Goal: Task Accomplishment & Management: Complete application form

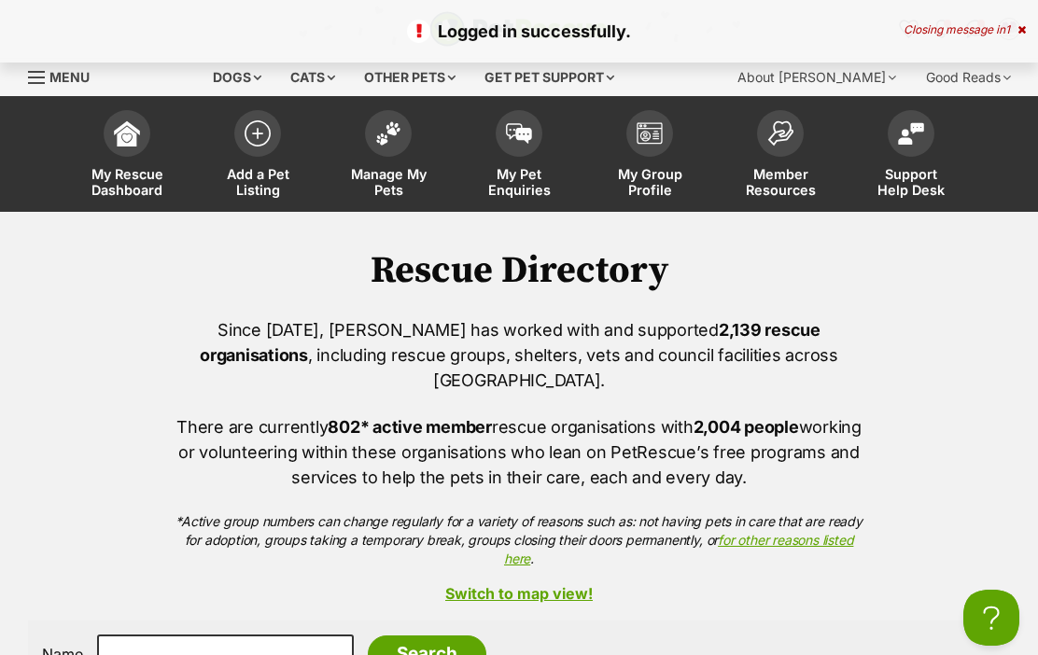
click at [270, 142] on span at bounding box center [257, 133] width 47 height 47
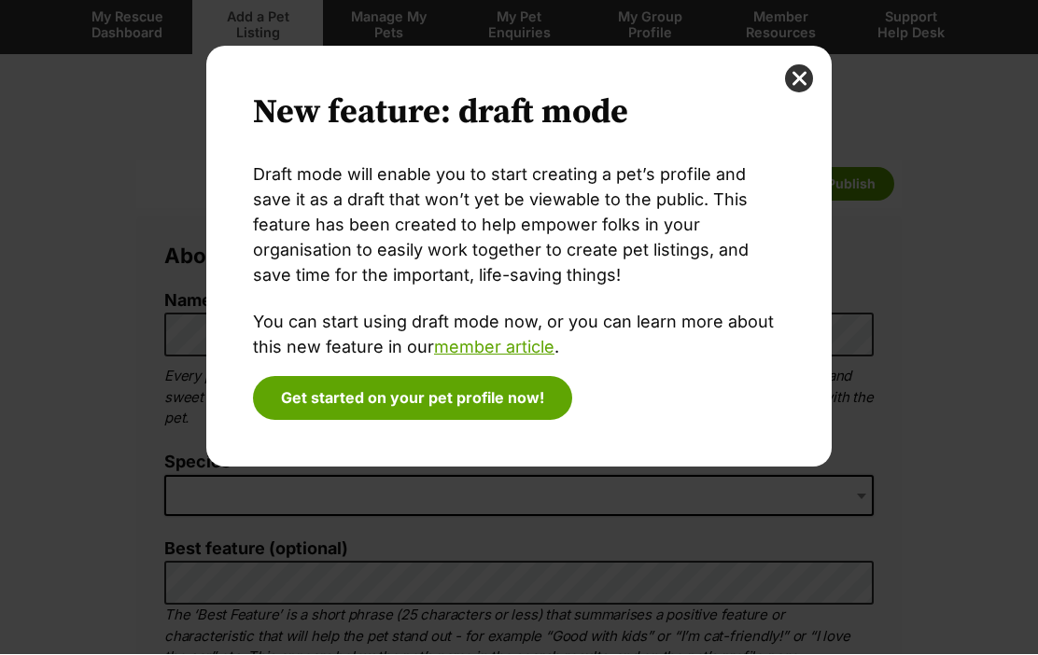
click at [795, 79] on button "close" at bounding box center [799, 79] width 28 height 28
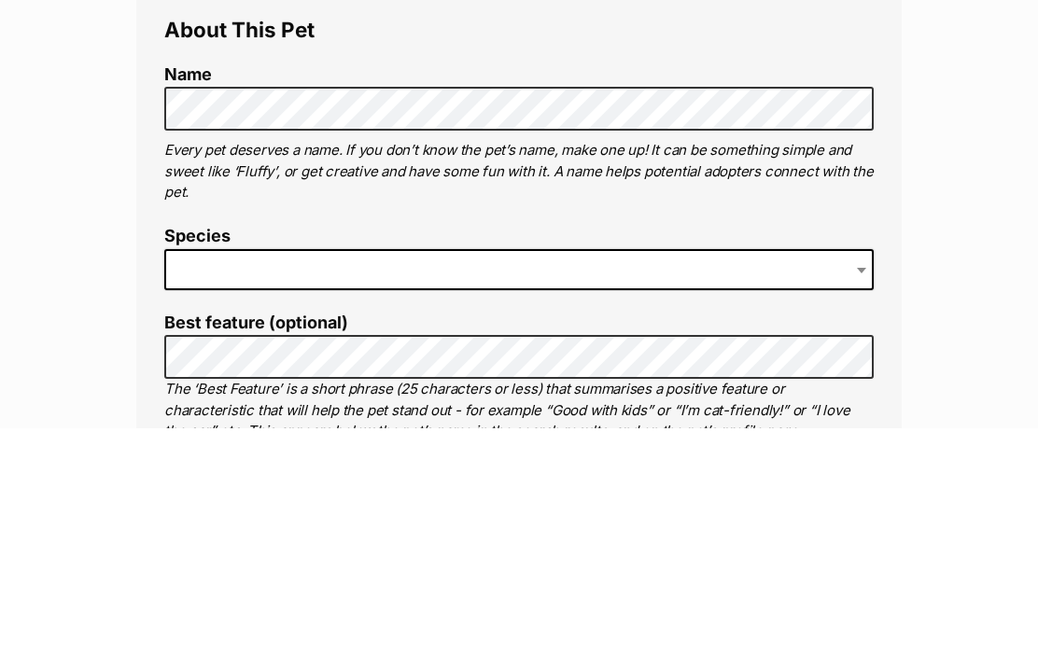
scroll to position [384, 0]
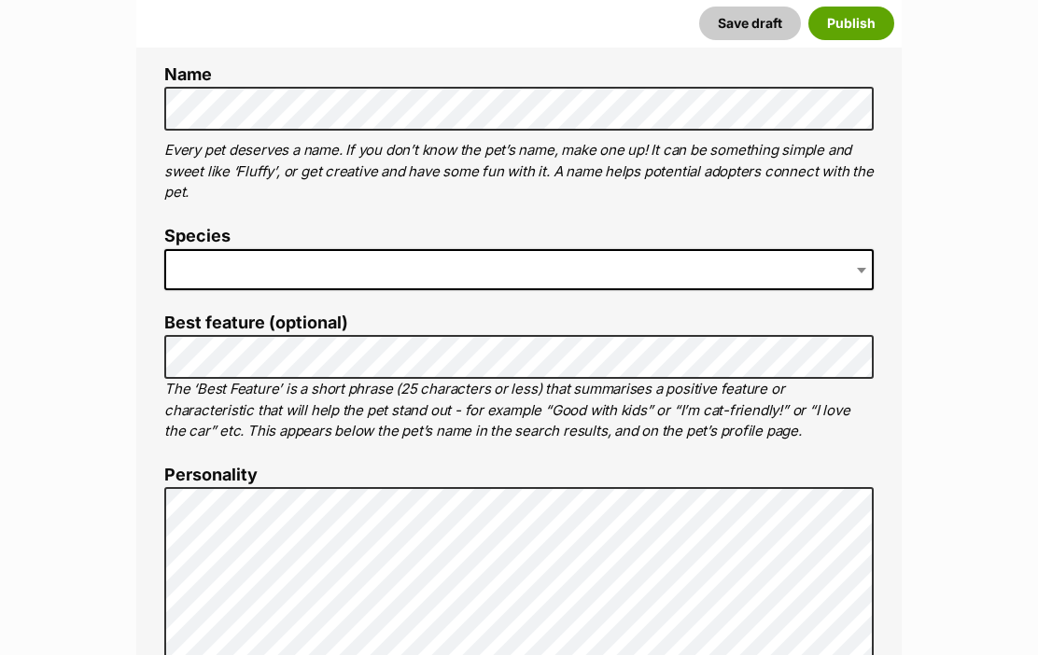
click at [218, 259] on span at bounding box center [518, 269] width 709 height 41
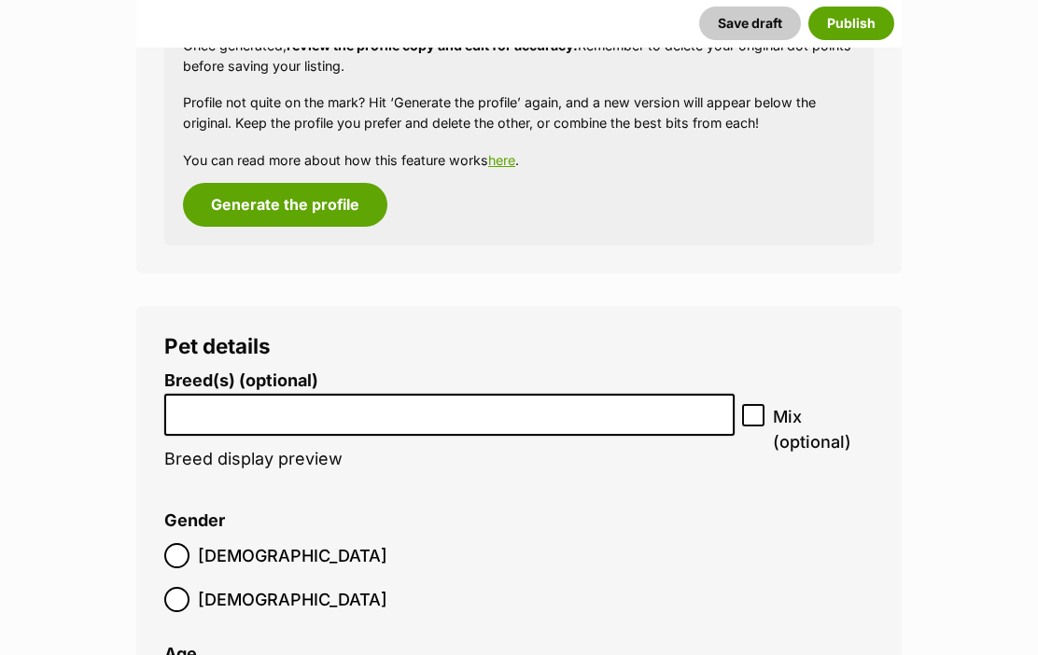
scroll to position [1664, 0]
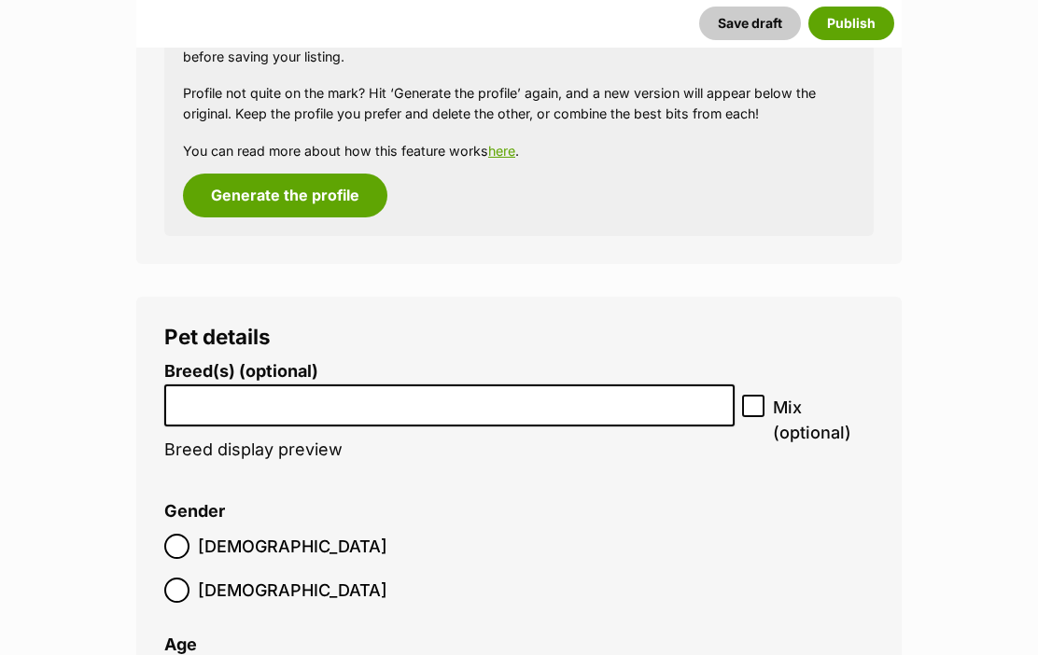
click at [300, 398] on input "search" at bounding box center [449, 401] width 557 height 20
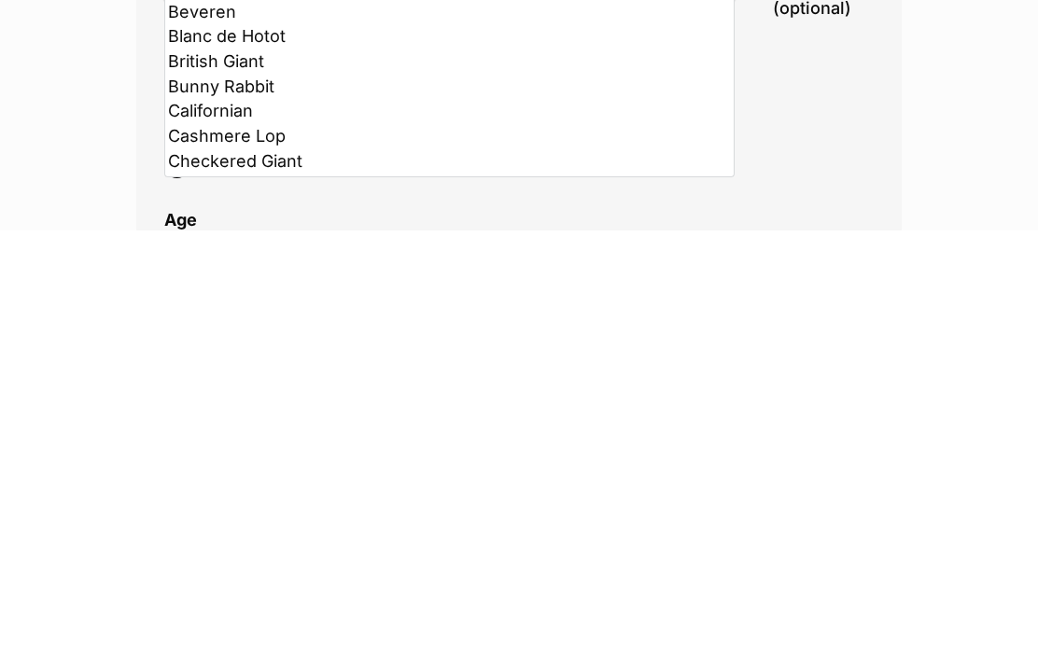
scroll to position [105, 0]
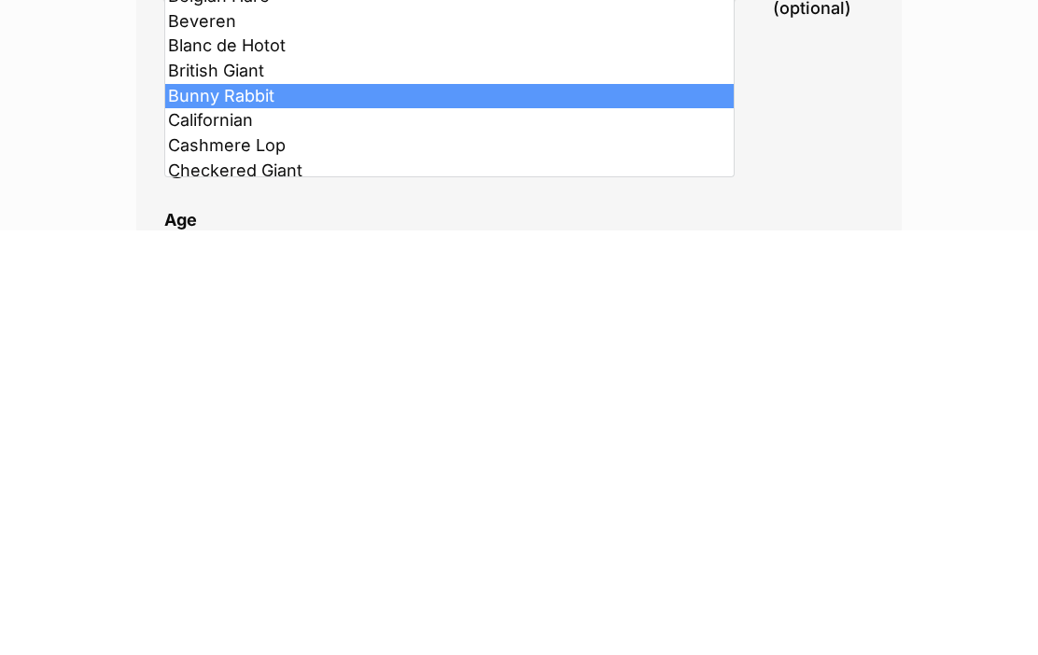
select select "4264"
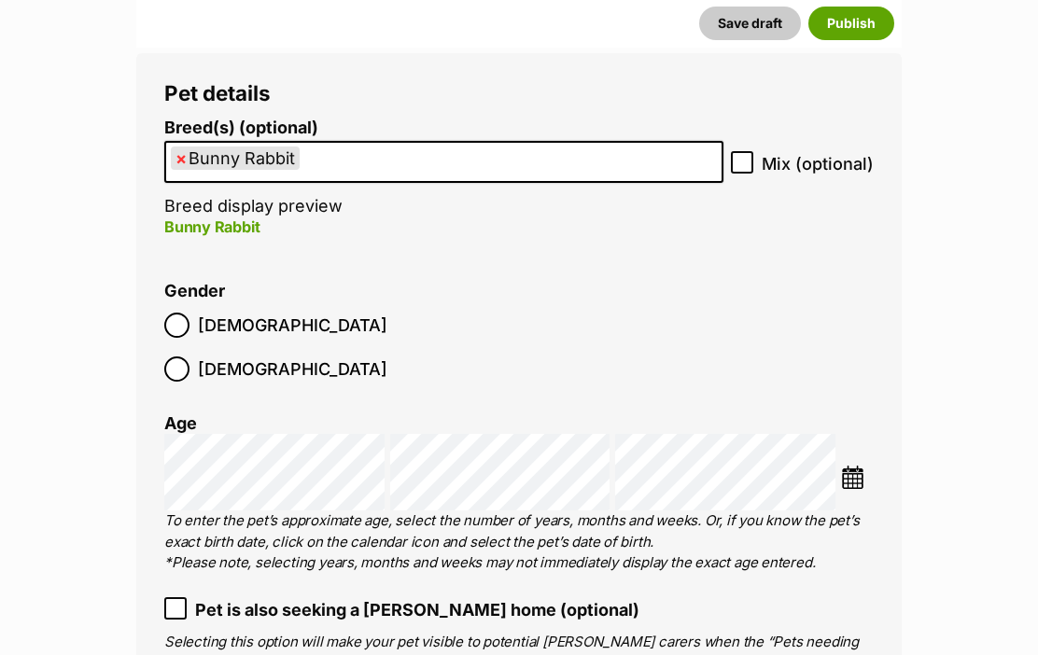
scroll to position [1908, 0]
click at [189, 357] on span at bounding box center [176, 369] width 25 height 25
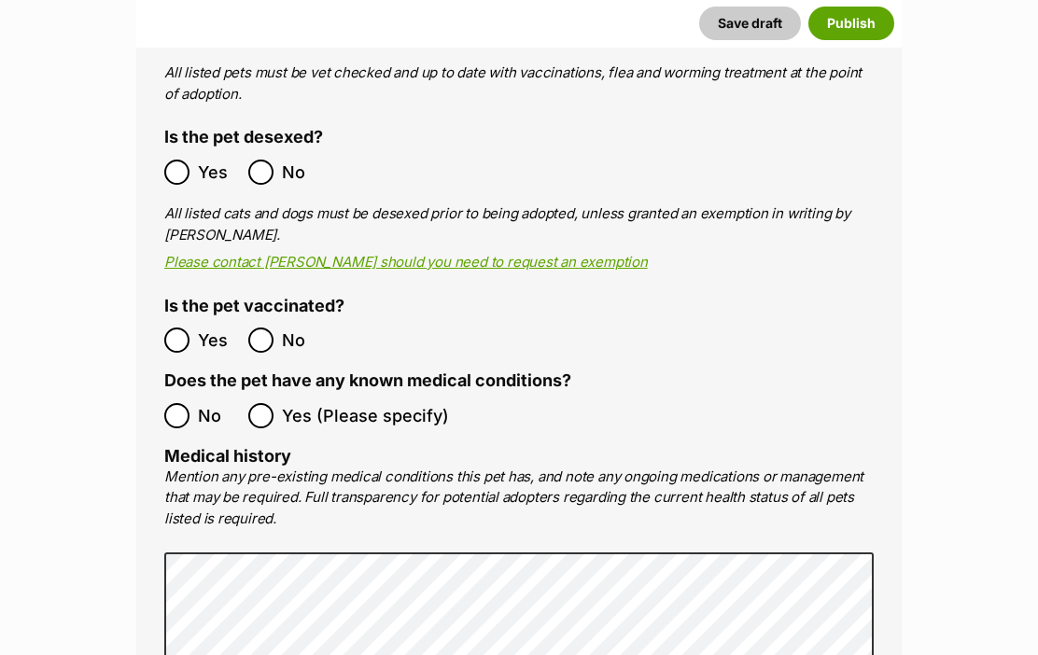
scroll to position [2832, 0]
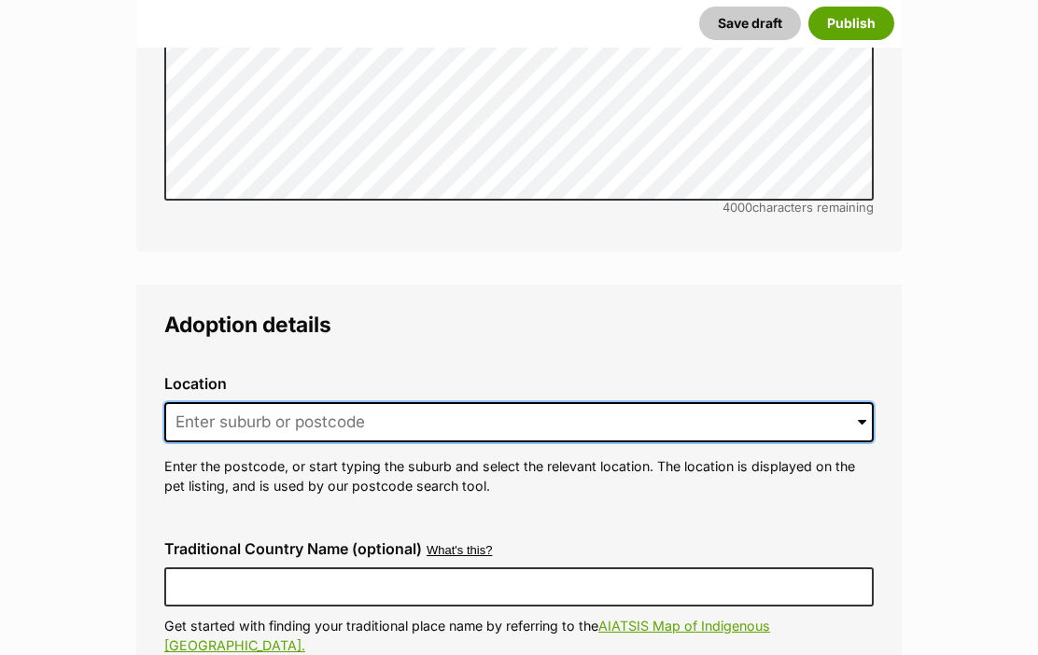
click at [261, 402] on input at bounding box center [518, 422] width 709 height 41
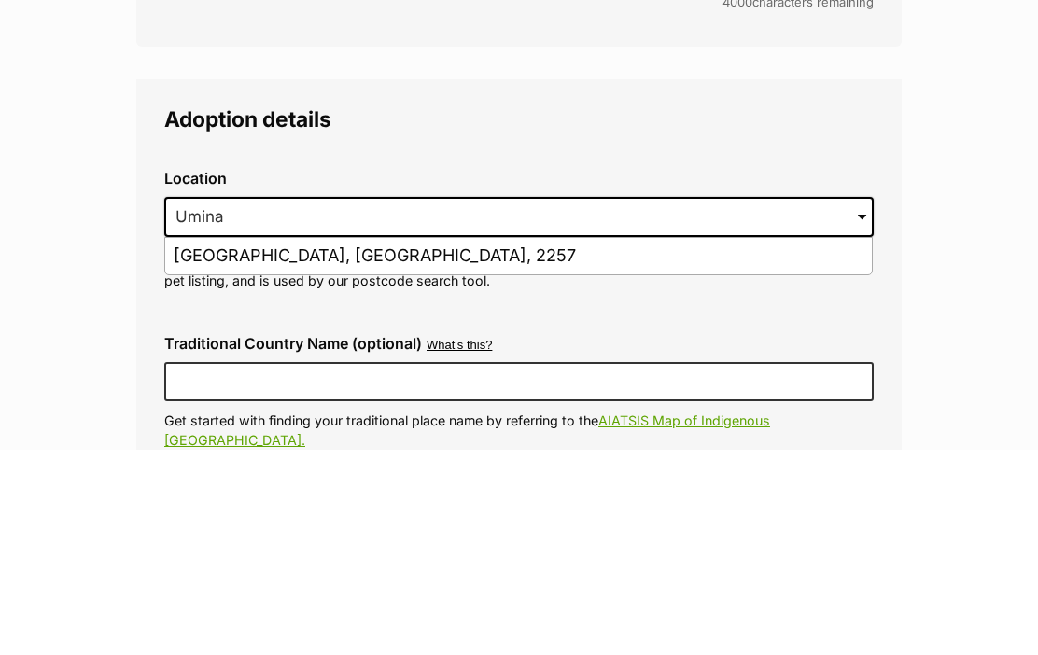
click at [421, 444] on li "Umina Beach, New South Wales, 2257" at bounding box center [518, 462] width 707 height 36
type input "Umina Beach, New South Wales, 2257"
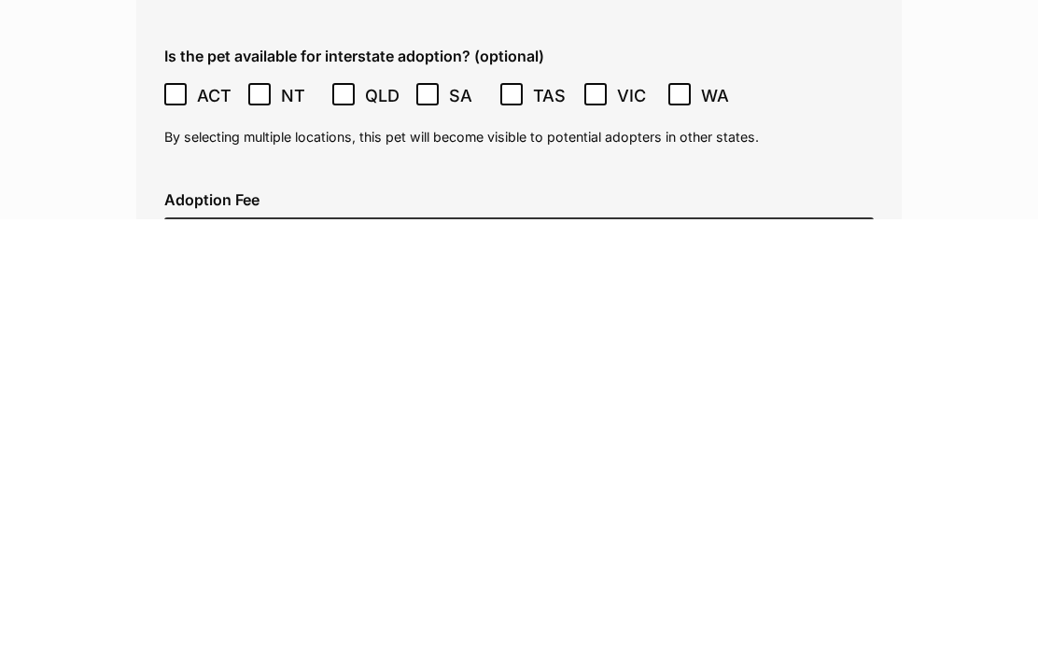
scroll to position [4223, 0]
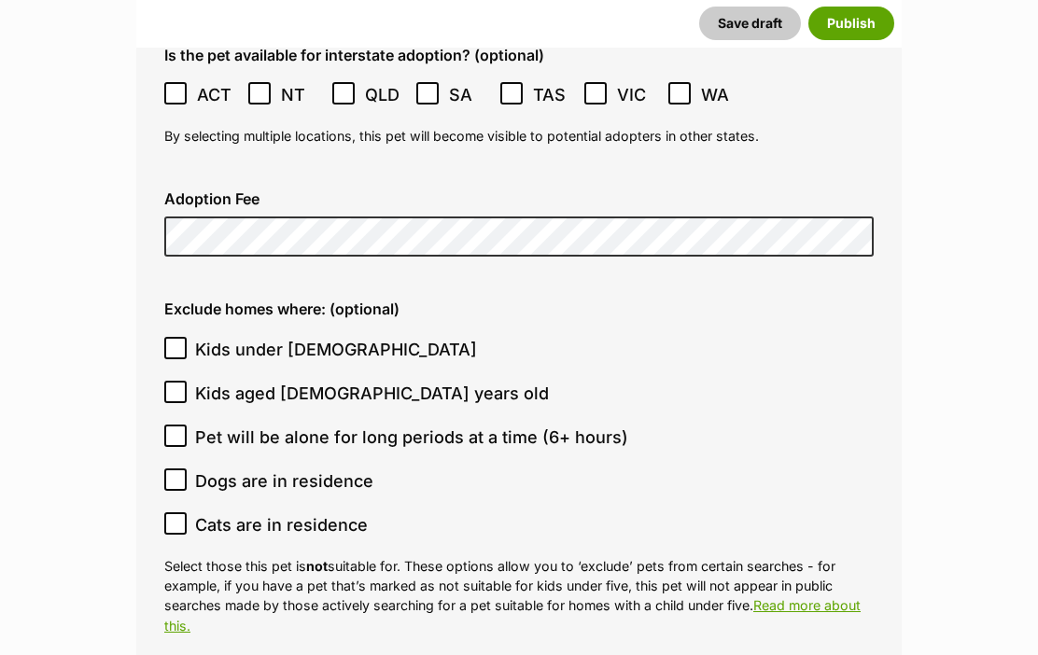
click at [169, 337] on input "Kids under 5 years old" at bounding box center [175, 348] width 22 height 22
checkbox input "true"
click at [173, 512] on input "Cats are in residence" at bounding box center [175, 523] width 22 height 22
checkbox input "true"
click at [177, 469] on input "Dogs are in residence" at bounding box center [175, 480] width 22 height 22
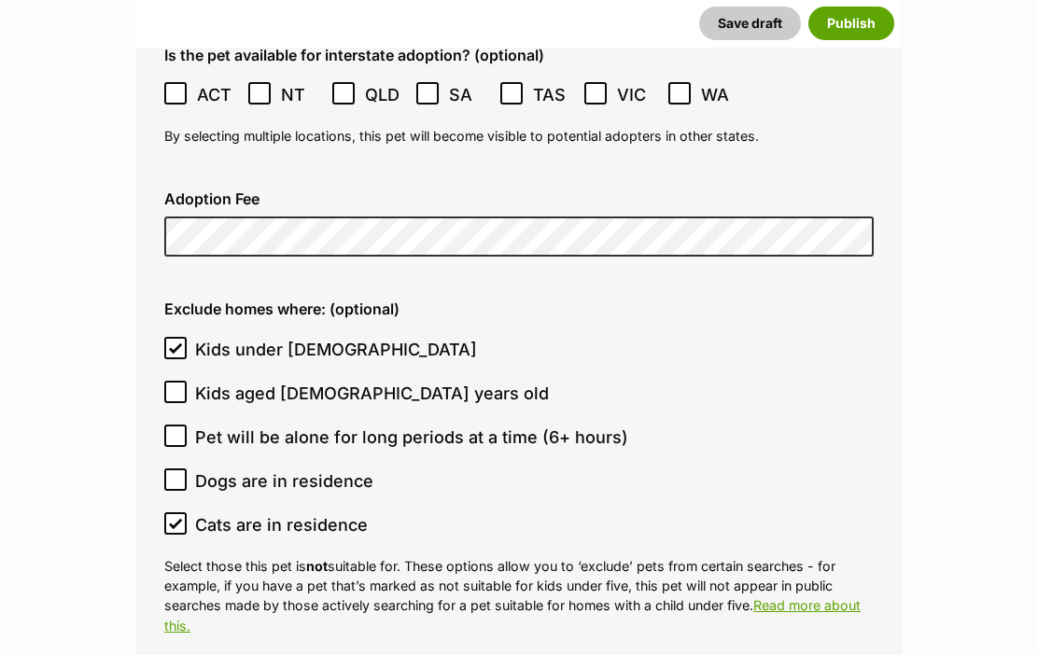
checkbox input "true"
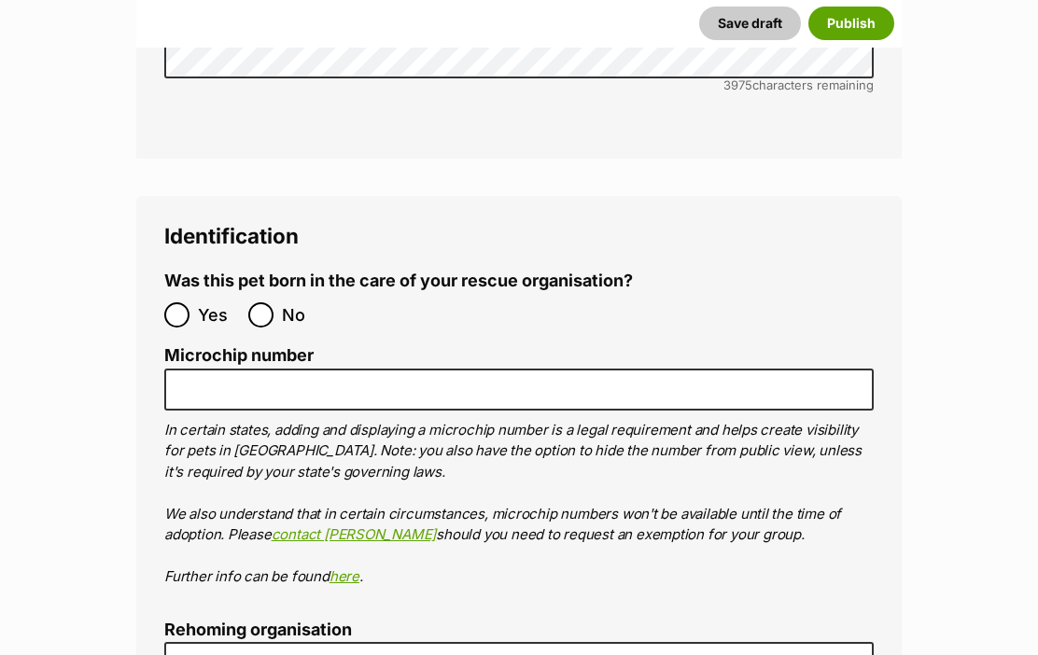
scroll to position [5365, 0]
click at [269, 302] on input "No" at bounding box center [260, 314] width 25 height 25
radio input "true"
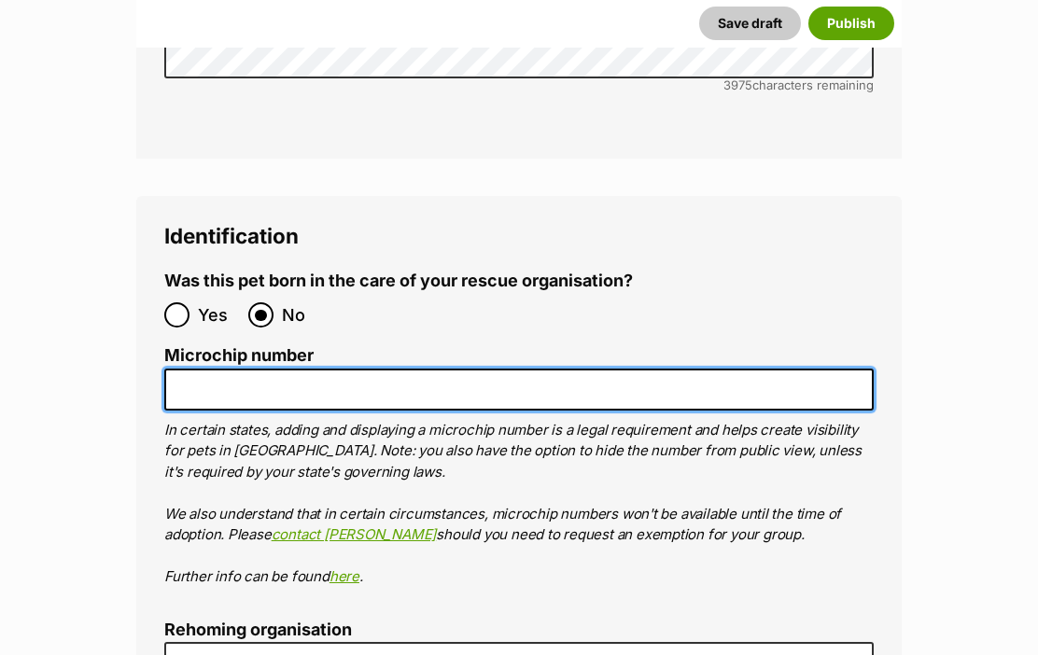
click at [201, 369] on input "Microchip number" at bounding box center [518, 390] width 709 height 42
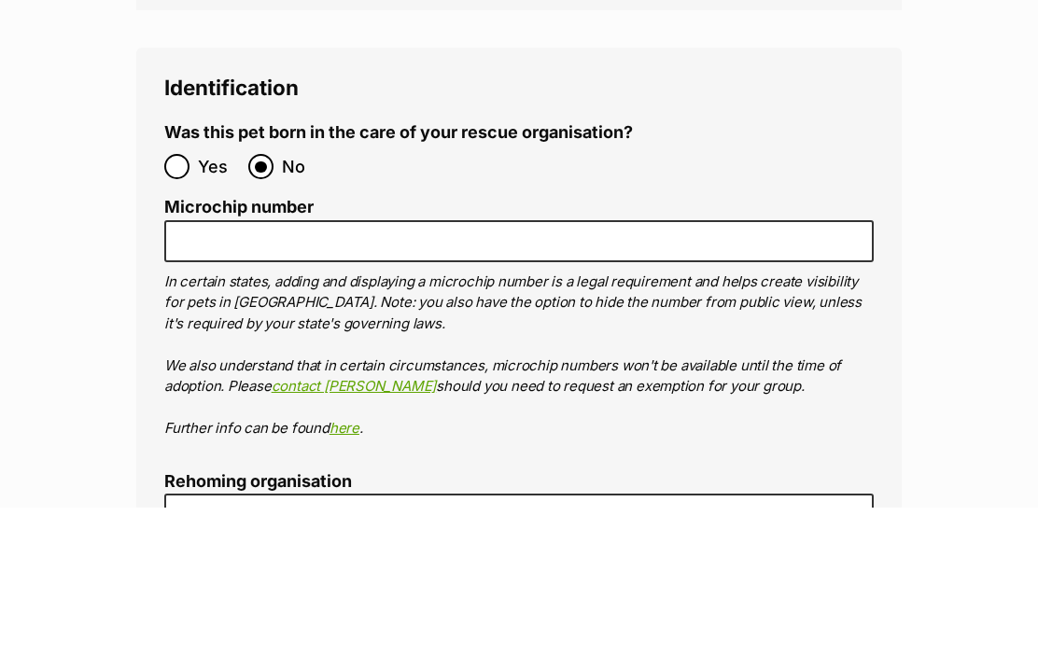
scroll to position [5514, 0]
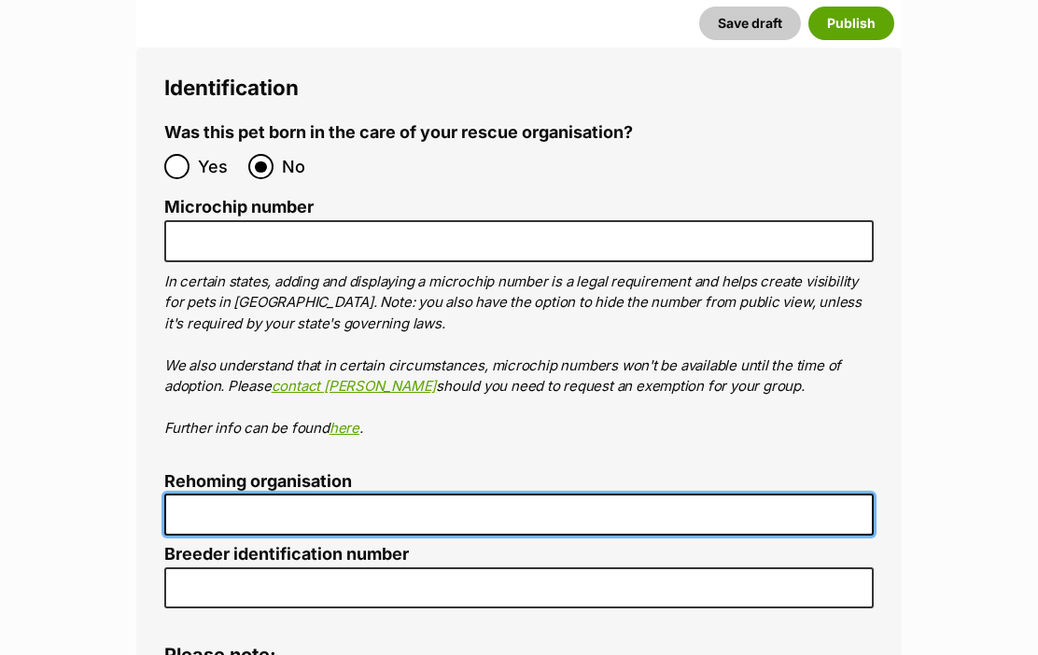
click at [193, 494] on input "Rehoming organisation" at bounding box center [518, 515] width 709 height 42
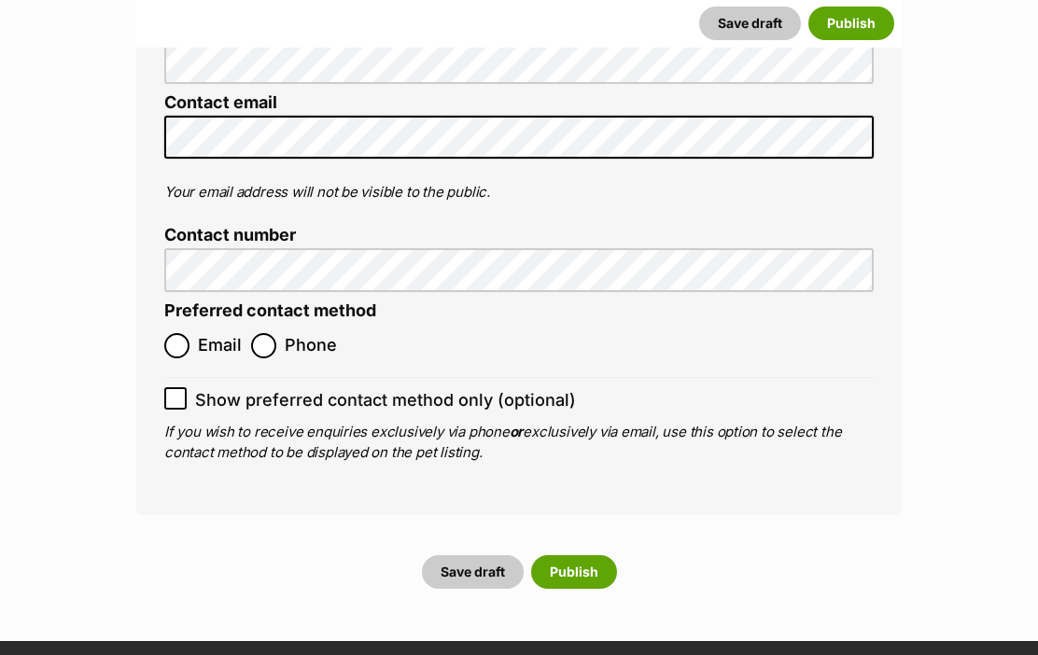
scroll to position [6487, 0]
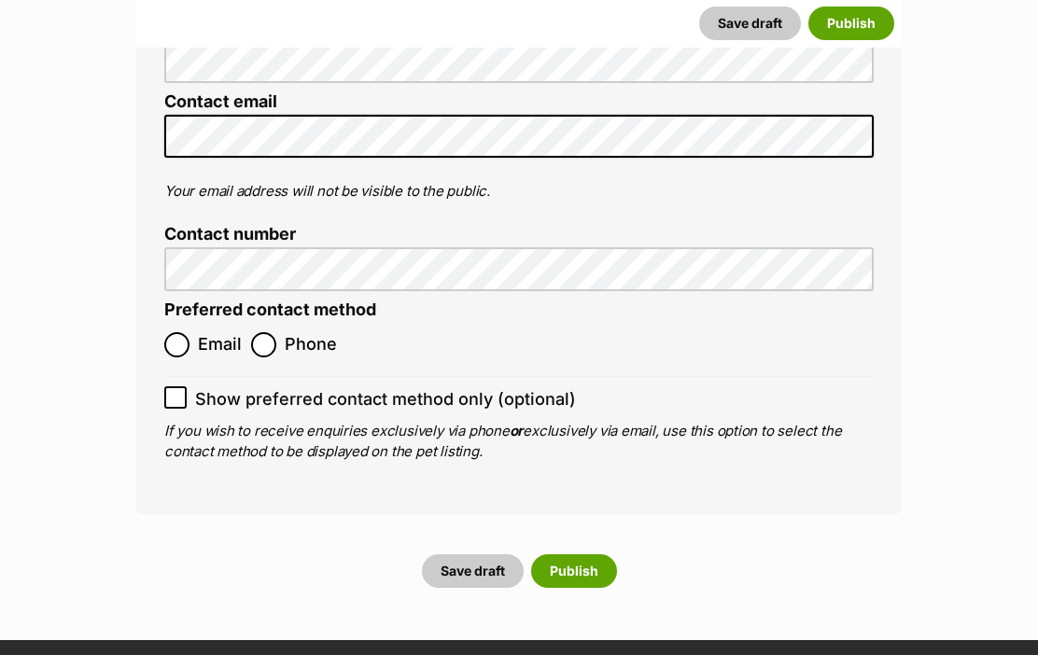
type input "Paws Rescue"
click at [187, 332] on input "Email" at bounding box center [176, 344] width 25 height 25
radio input "true"
click at [184, 386] on input "Show preferred contact method only (optional)" at bounding box center [175, 397] width 22 height 22
checkbox input "true"
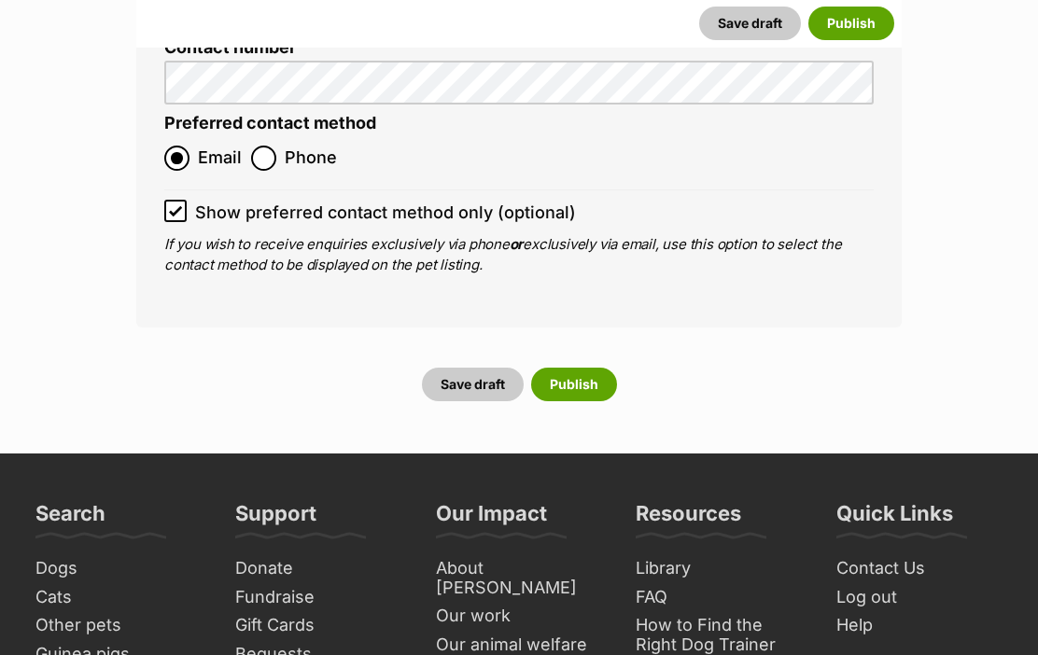
scroll to position [6673, 0]
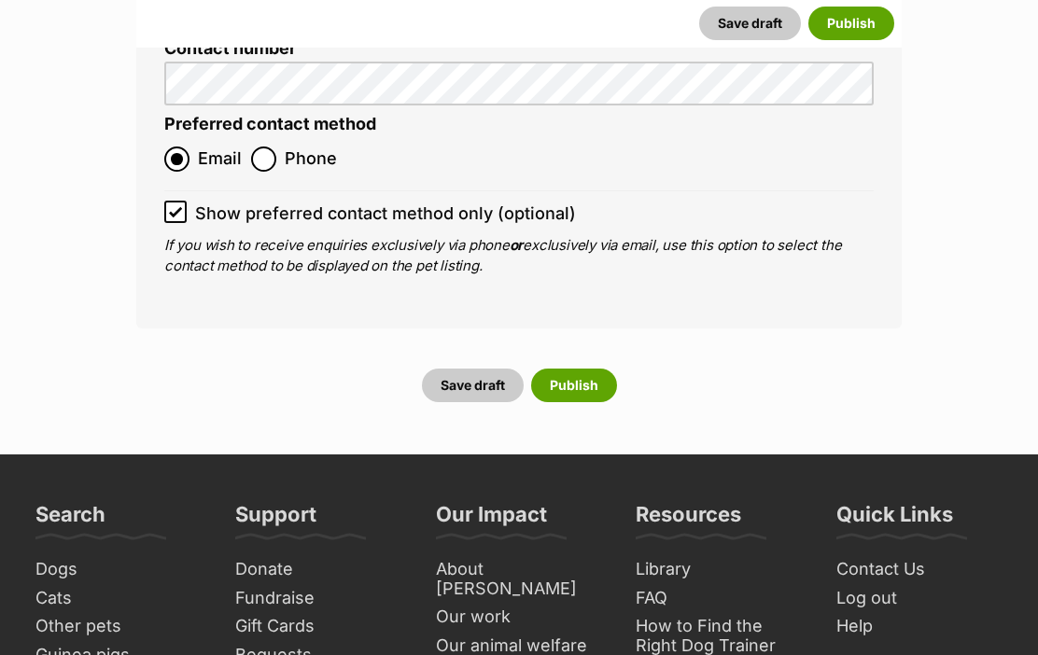
click at [576, 369] on button "Publish" at bounding box center [574, 386] width 86 height 34
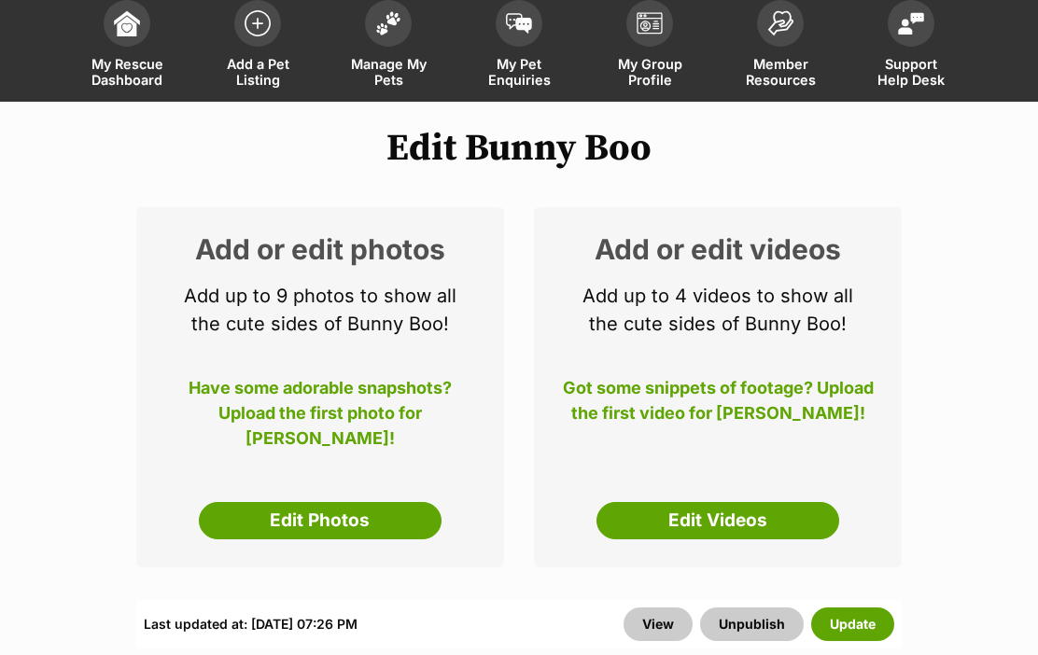
scroll to position [112, 0]
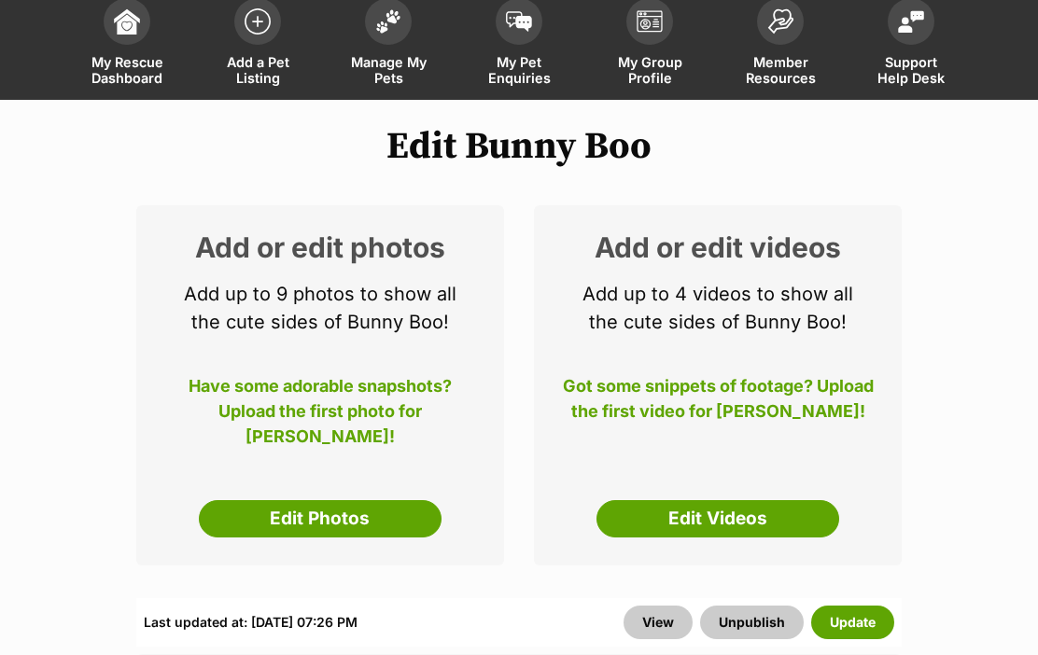
click at [341, 500] on link "Edit Photos" at bounding box center [320, 518] width 243 height 37
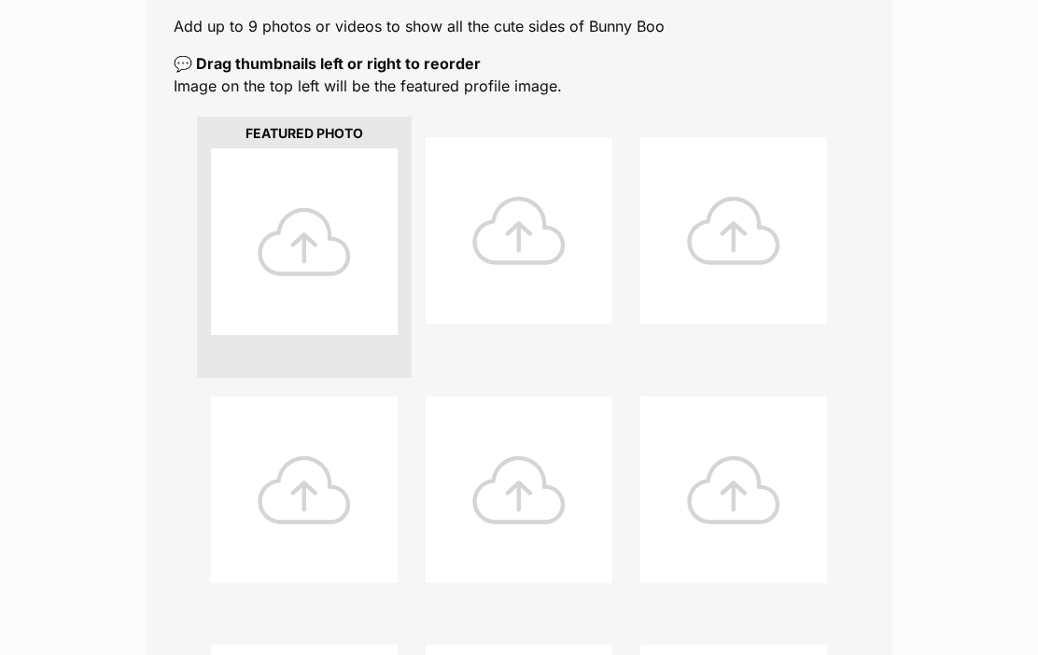
scroll to position [402, 0]
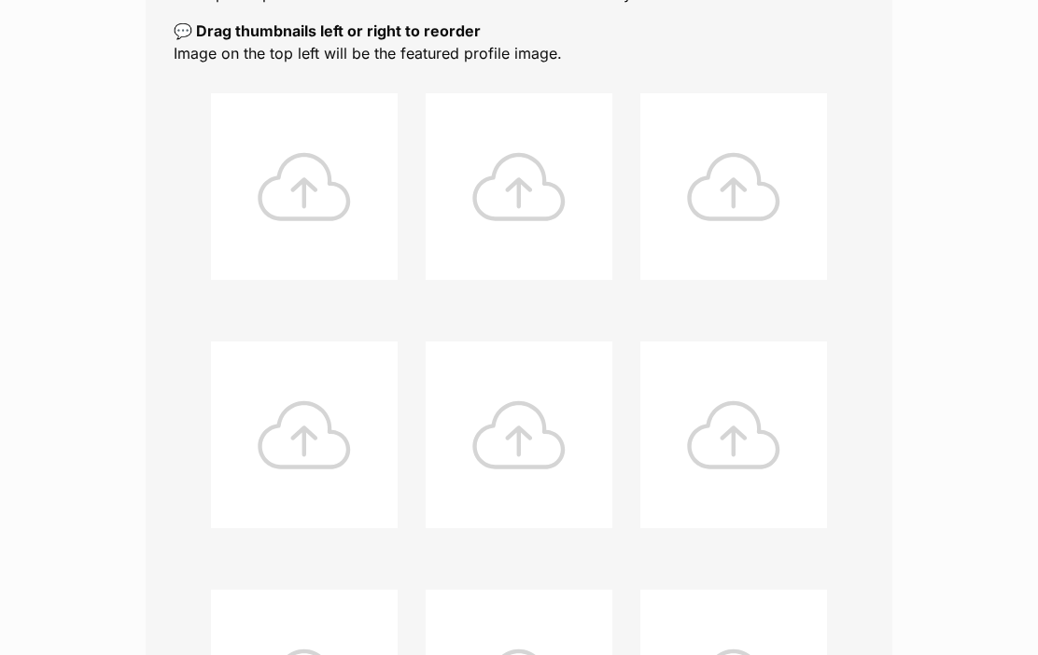
click at [298, 189] on div at bounding box center [304, 186] width 187 height 187
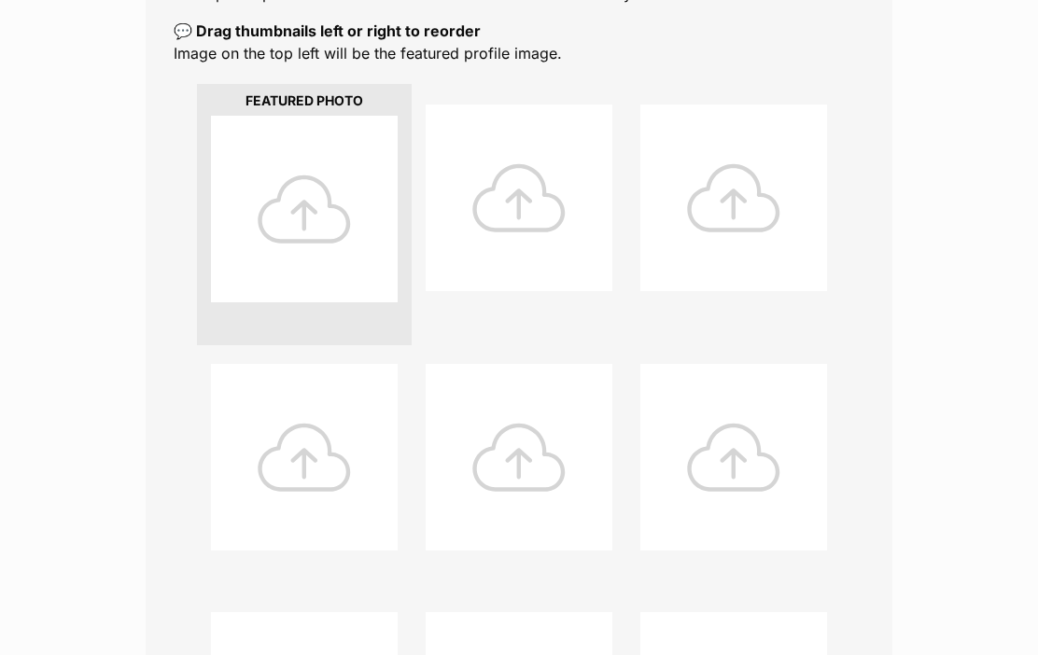
click at [308, 220] on div at bounding box center [304, 209] width 187 height 187
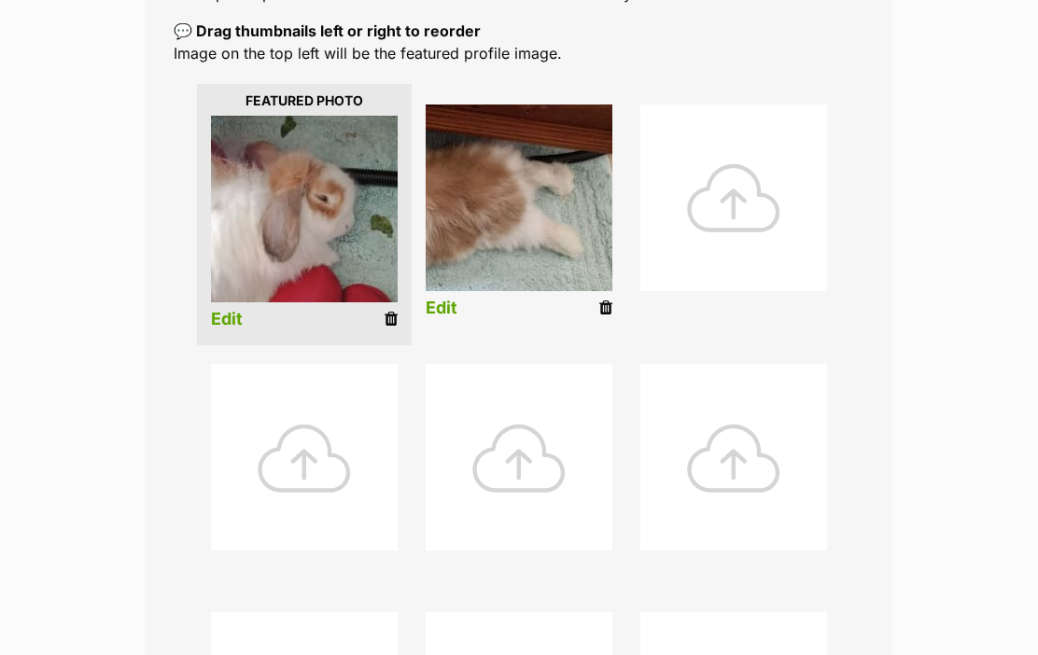
click at [442, 313] on link "Edit" at bounding box center [442, 309] width 32 height 20
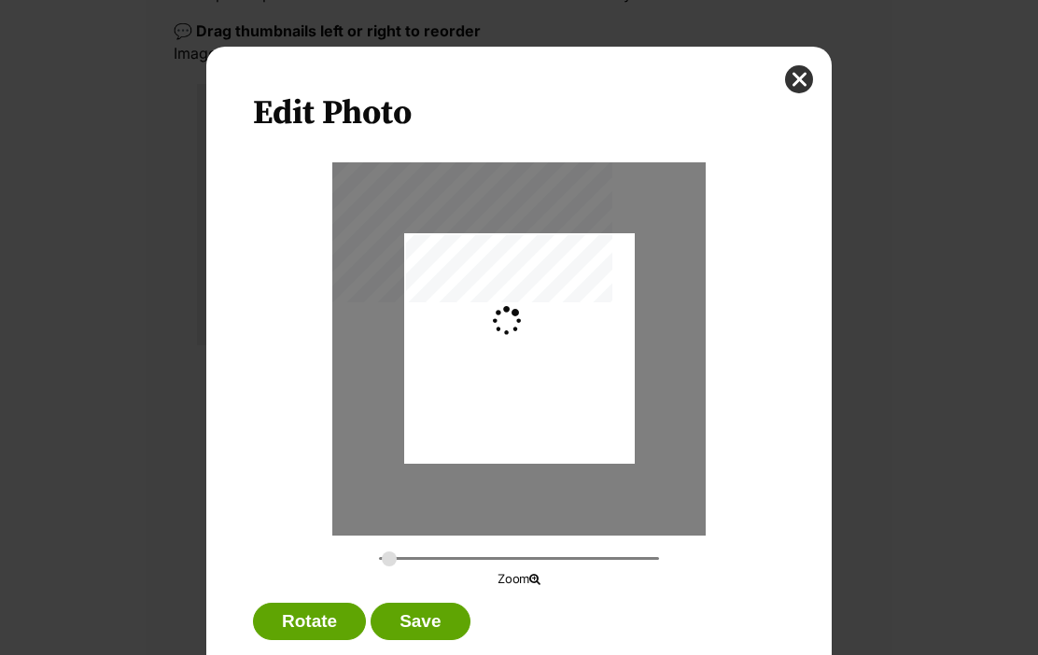
scroll to position [0, 0]
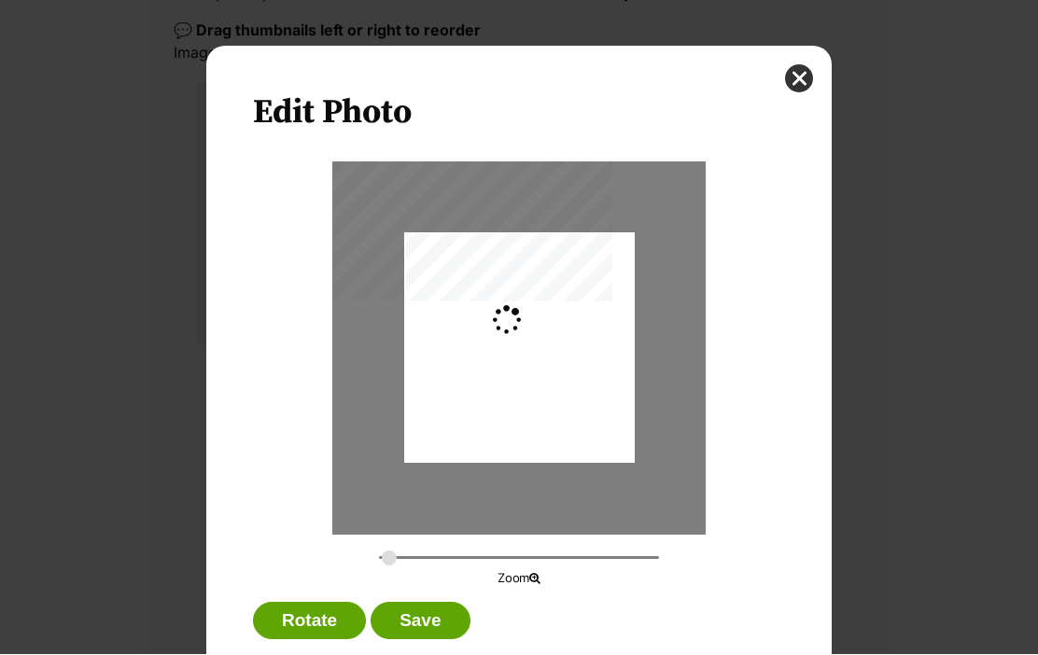
type input "0.6144"
click at [427, 623] on button "Save" at bounding box center [420, 621] width 99 height 37
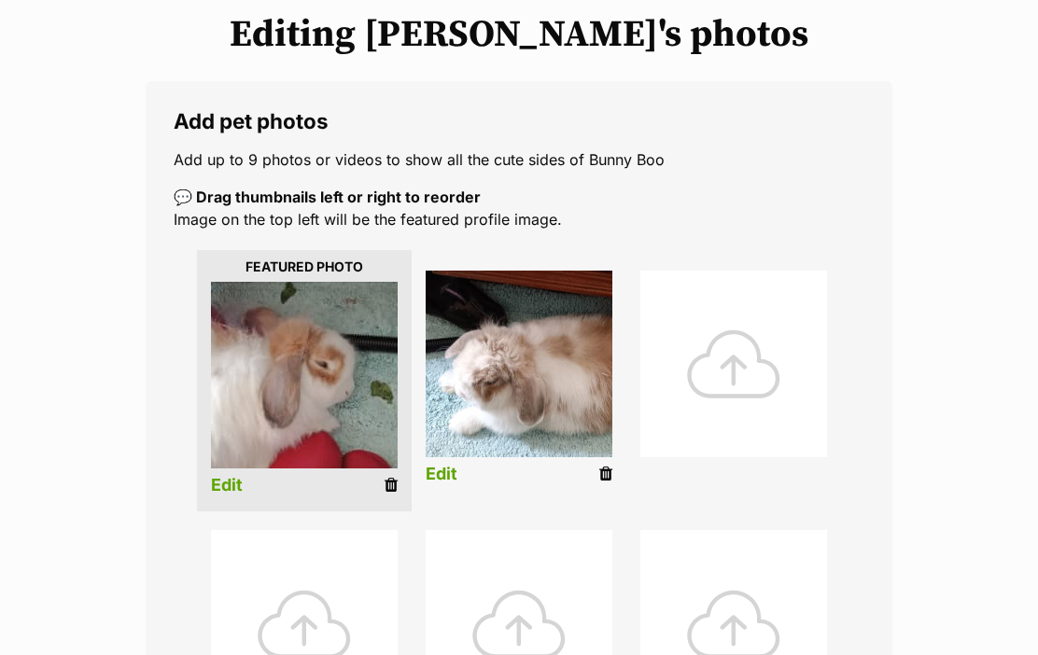
scroll to position [237, 0]
click at [175, 649] on ul "Edit Edit" at bounding box center [519, 629] width 691 height 768
click at [756, 382] on div at bounding box center [733, 363] width 187 height 187
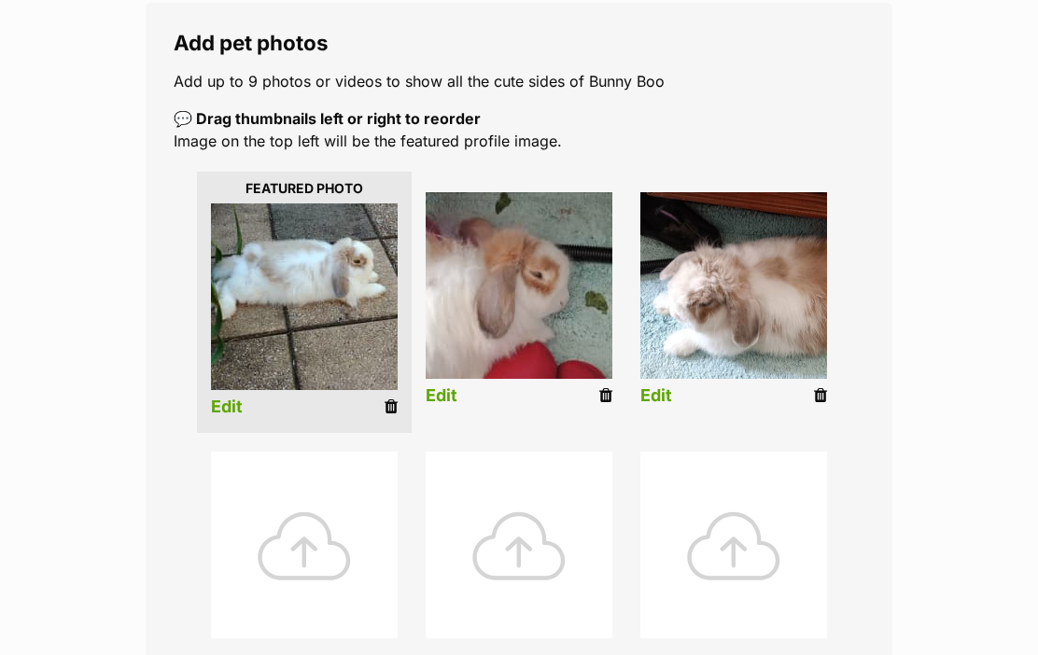
scroll to position [314, 0]
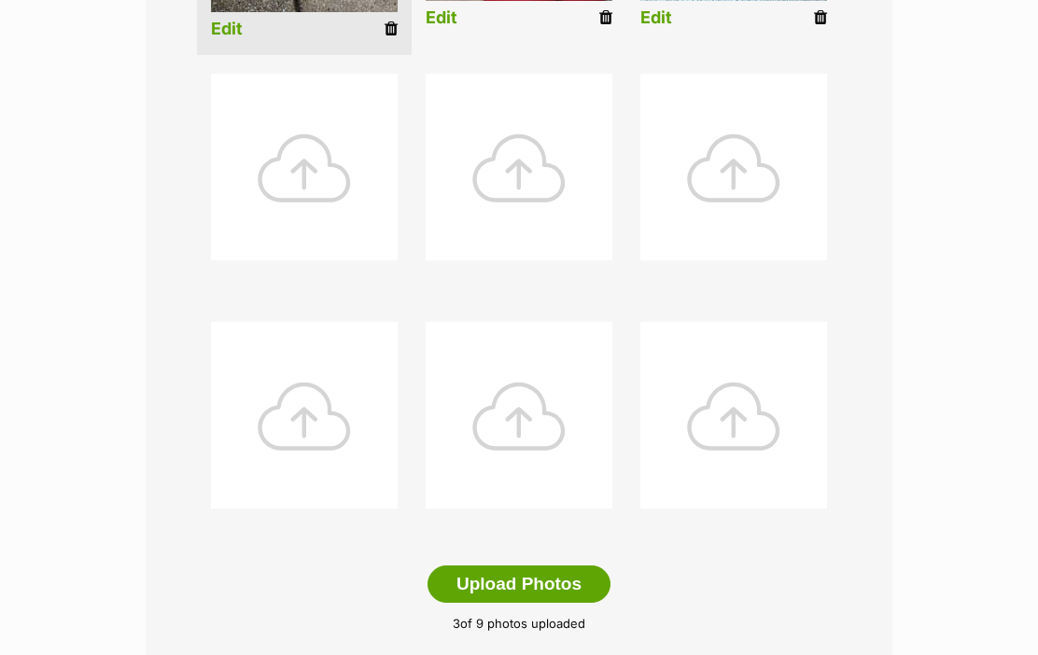
click at [525, 584] on button "Upload Photos" at bounding box center [518, 585] width 183 height 37
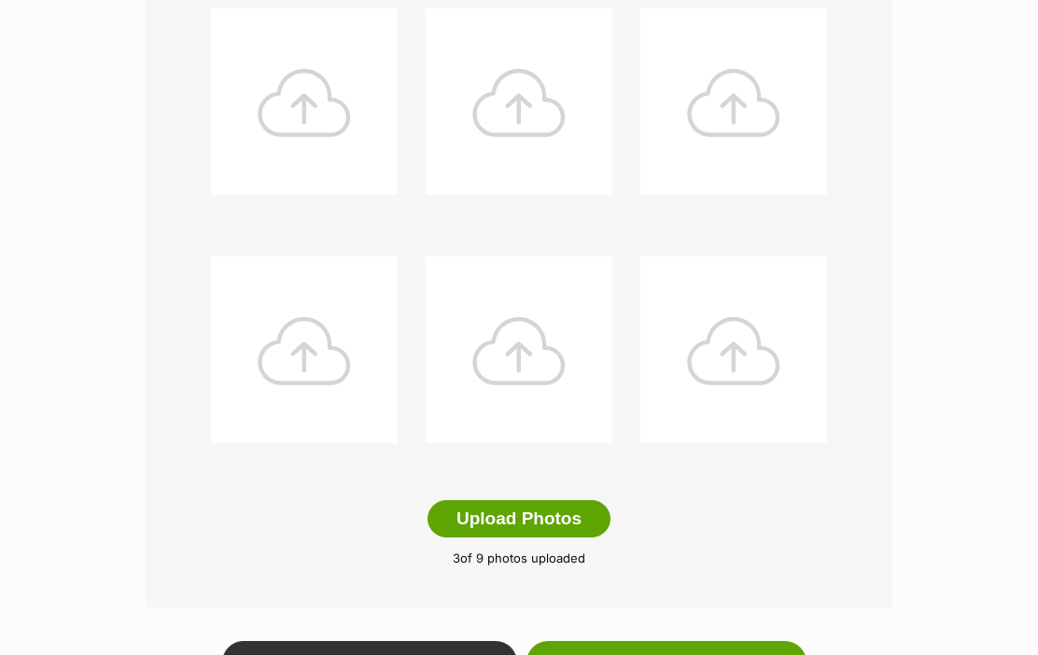
scroll to position [818, 0]
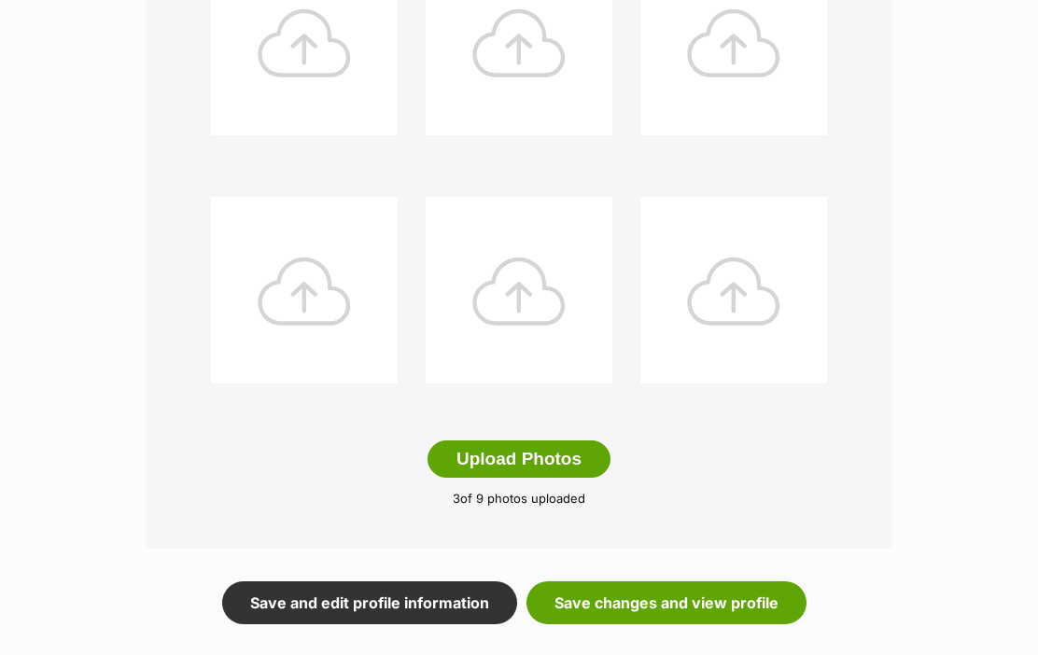
click at [659, 605] on link "Save changes and view profile" at bounding box center [666, 603] width 280 height 43
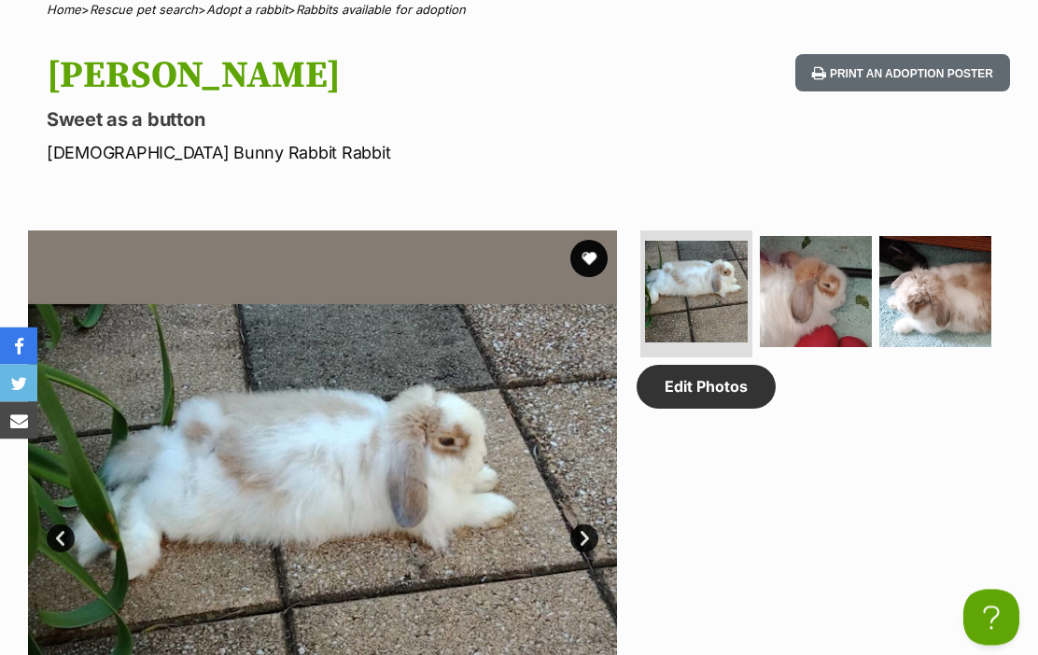
scroll to position [780, 0]
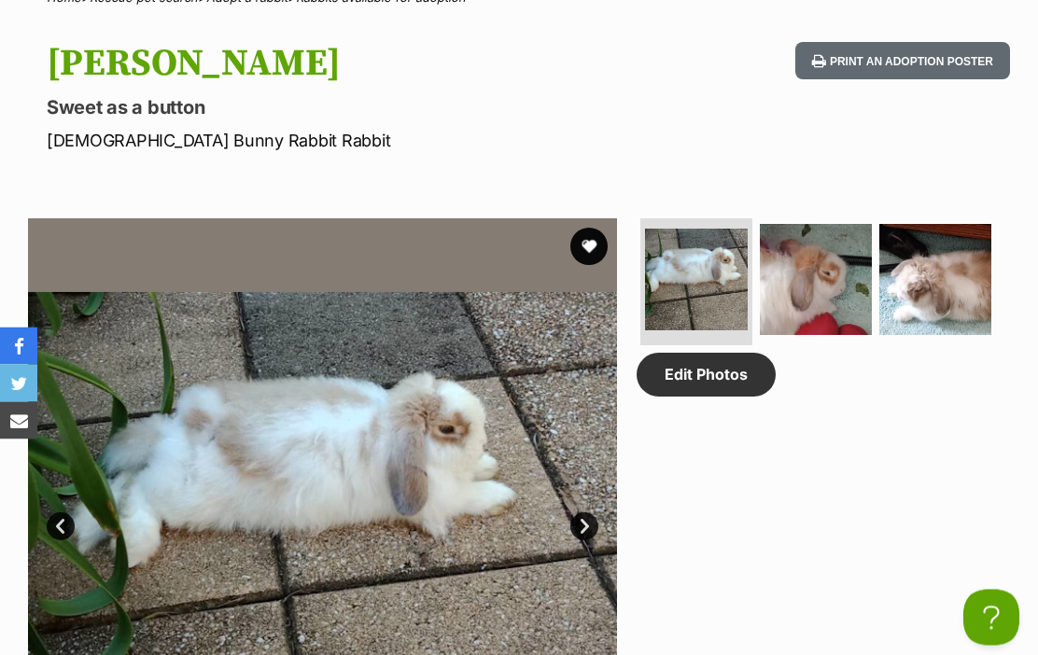
click at [580, 529] on link "Next" at bounding box center [584, 527] width 28 height 28
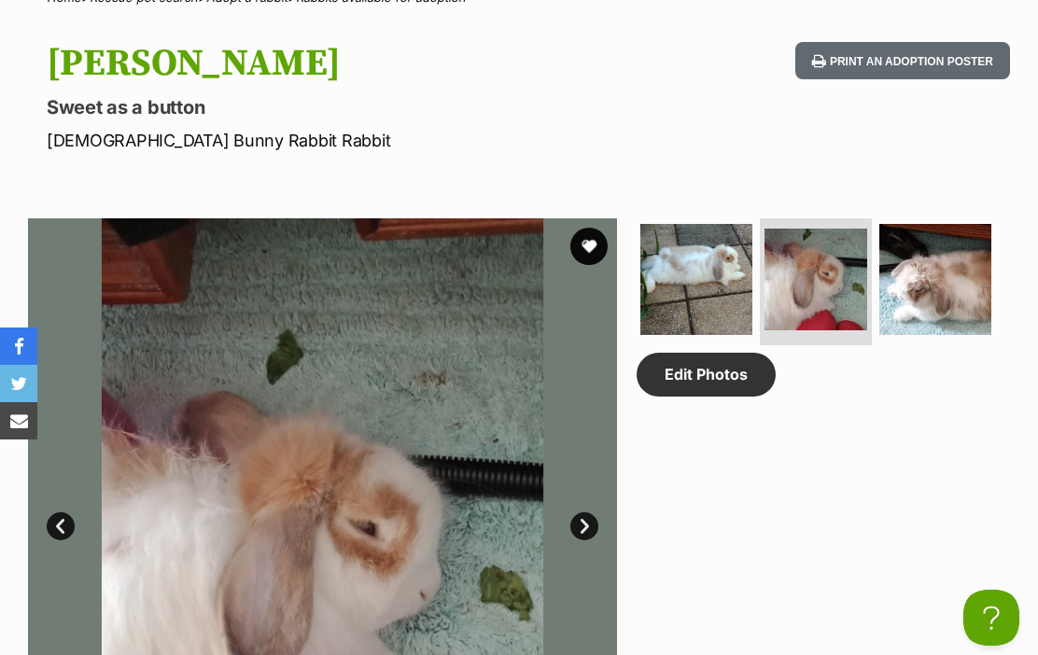
click at [590, 523] on link "Next" at bounding box center [584, 526] width 28 height 28
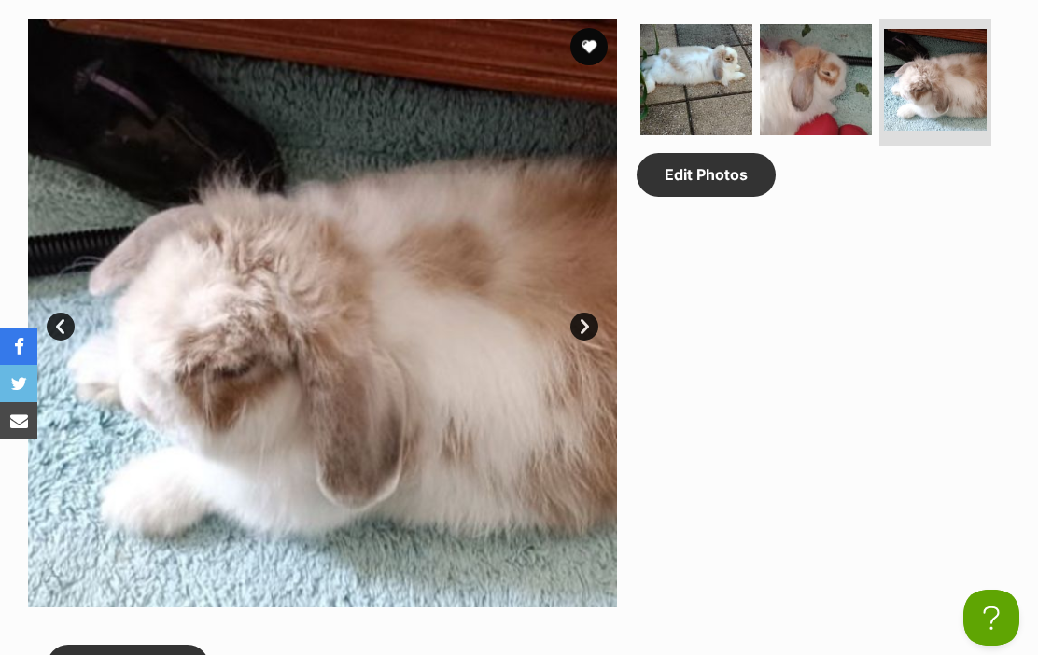
scroll to position [1059, 0]
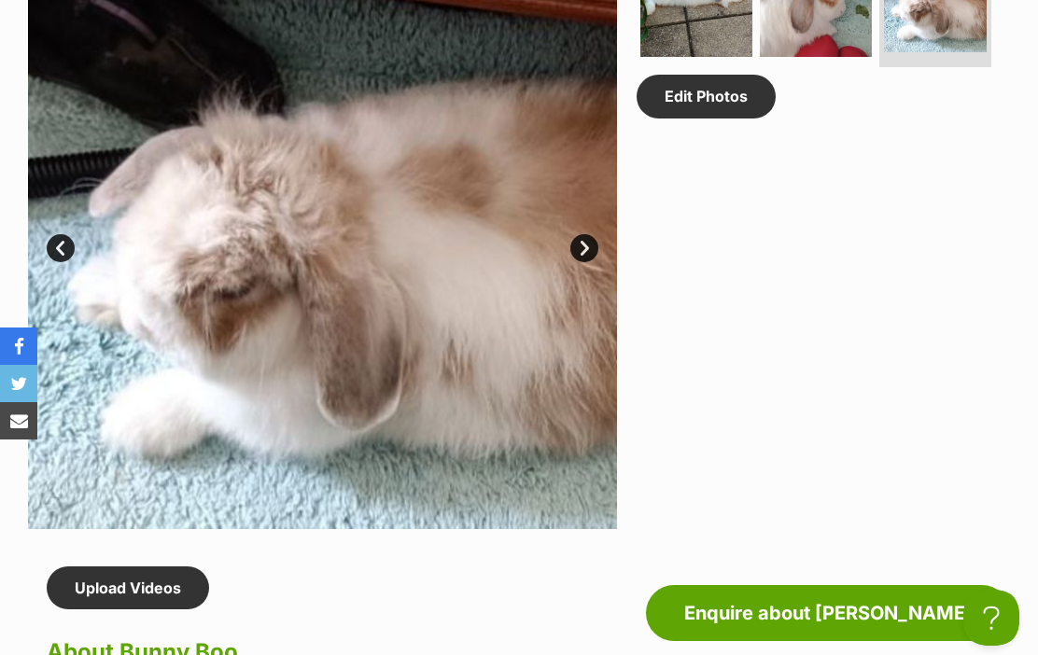
click at [58, 249] on link "Prev" at bounding box center [61, 248] width 28 height 28
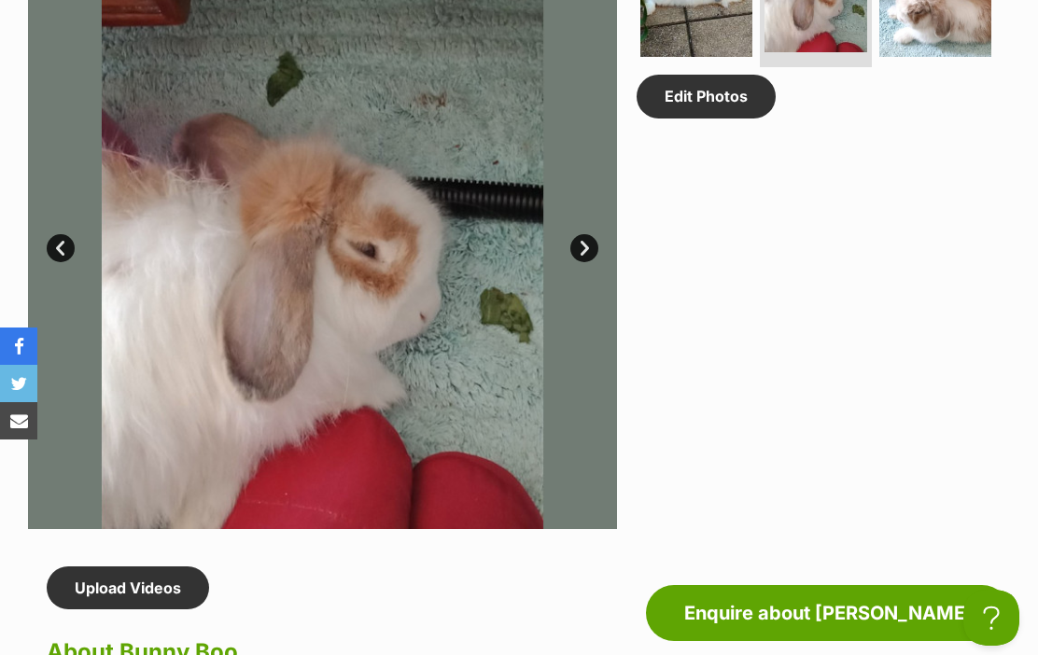
click at [61, 244] on link "Prev" at bounding box center [61, 248] width 28 height 28
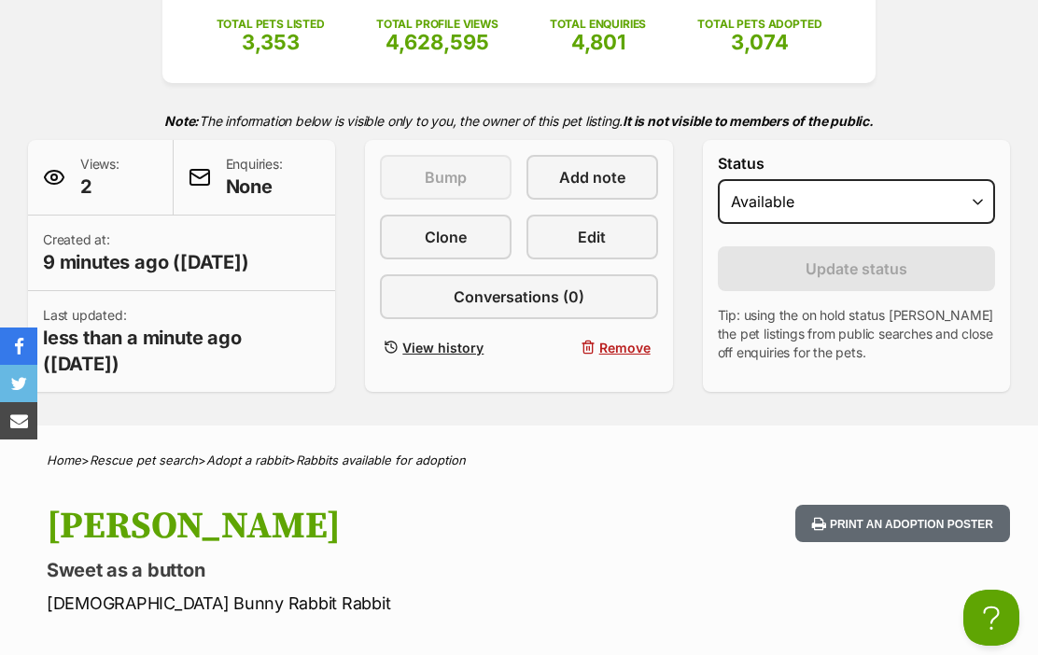
scroll to position [0, 0]
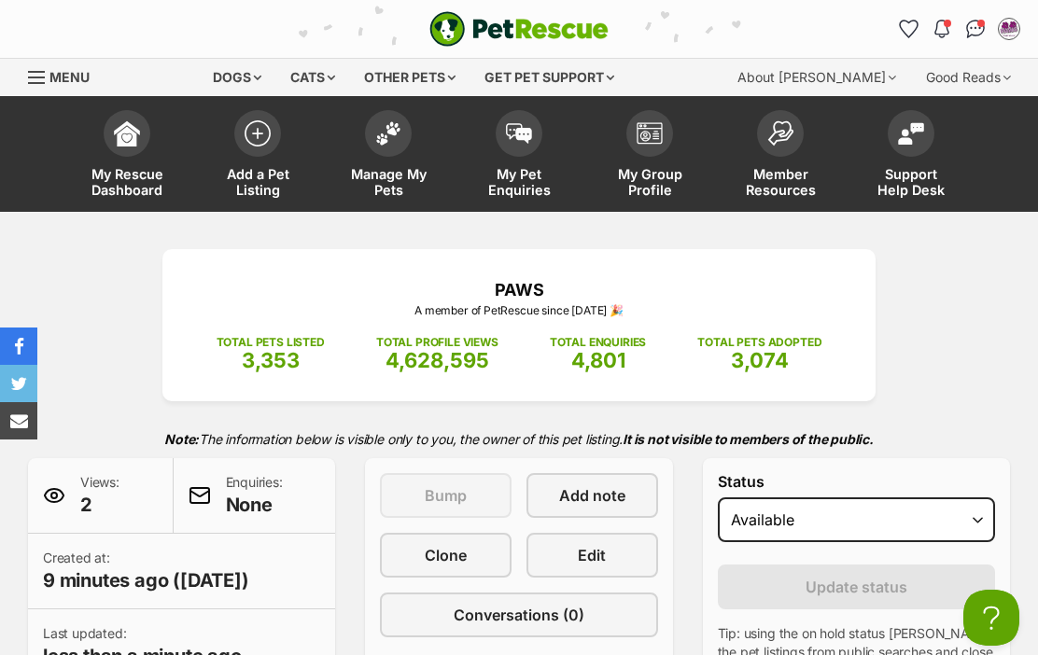
click at [130, 134] on img at bounding box center [127, 133] width 26 height 26
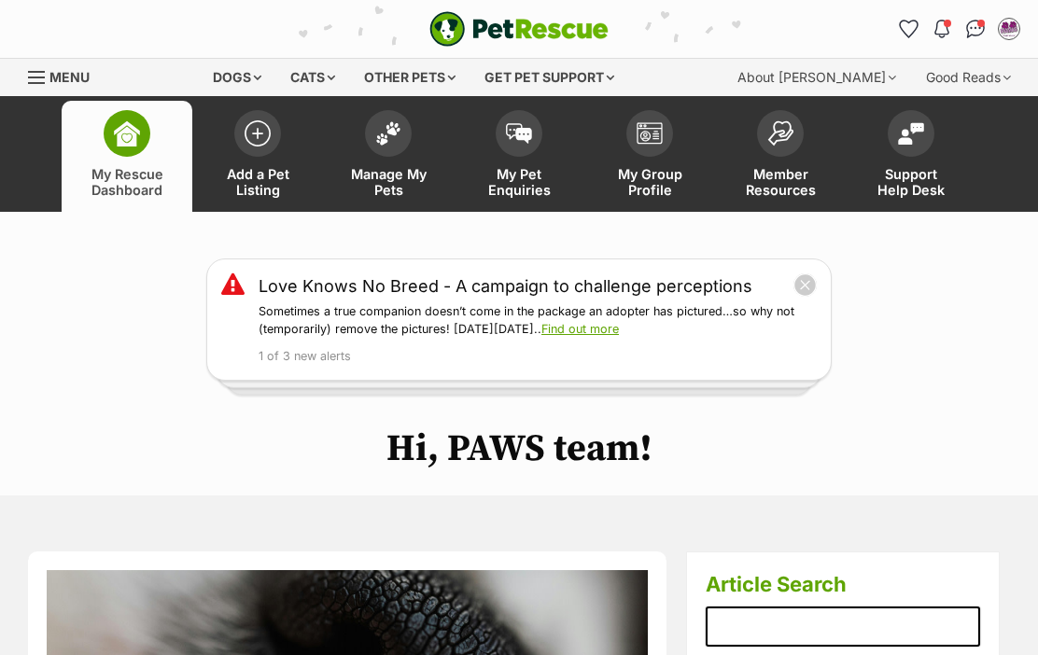
scroll to position [35, 0]
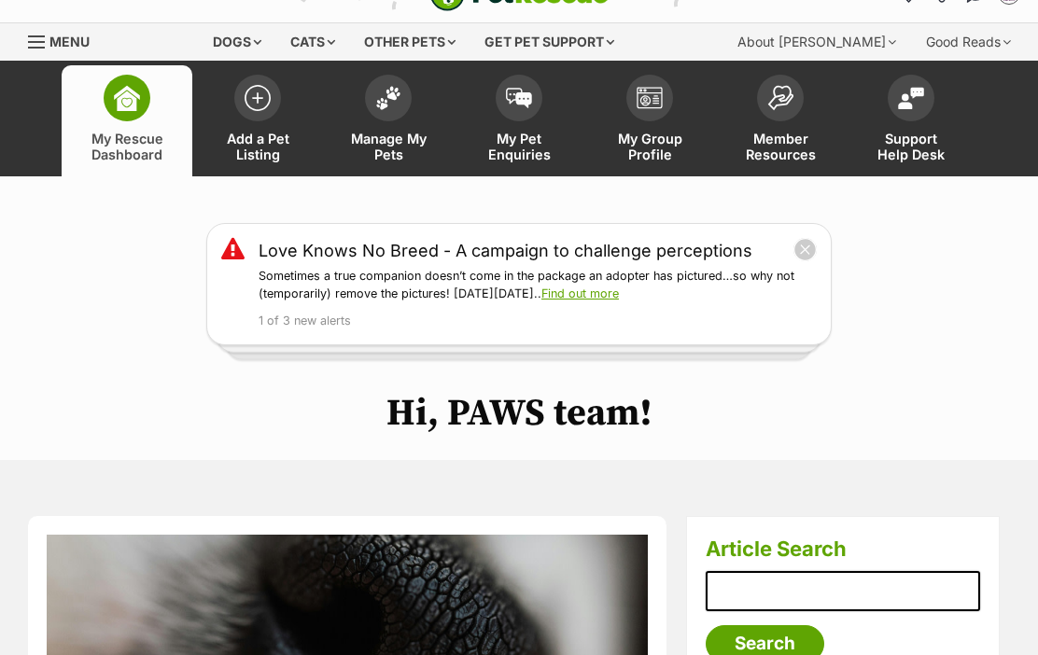
click at [398, 119] on link "Manage My Pets" at bounding box center [388, 120] width 131 height 111
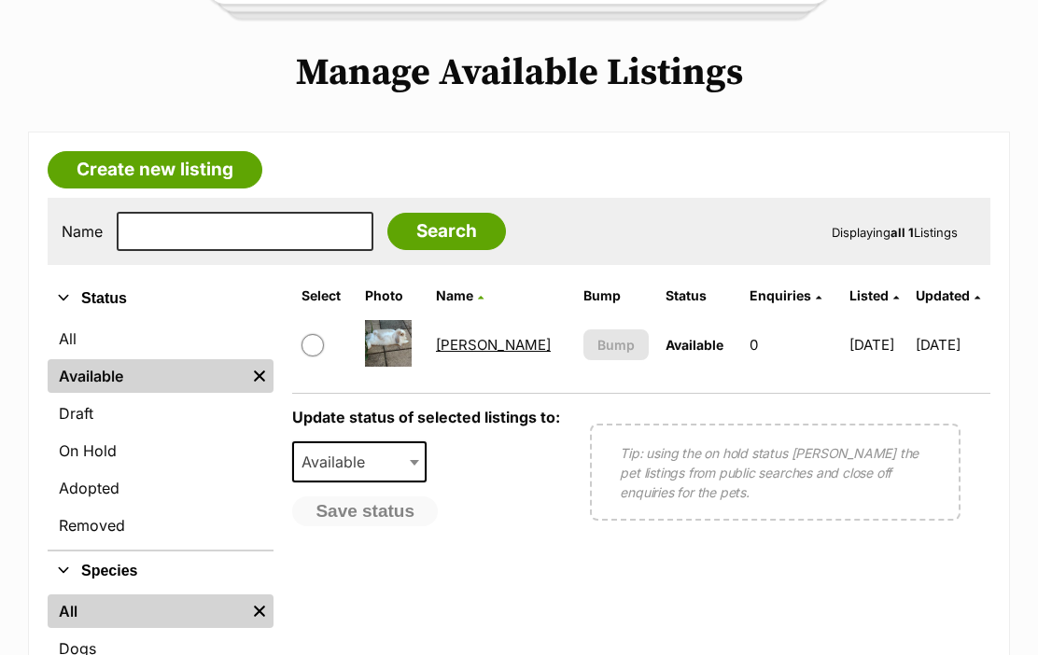
scroll to position [376, 0]
click at [476, 344] on link "[PERSON_NAME]" at bounding box center [493, 345] width 115 height 18
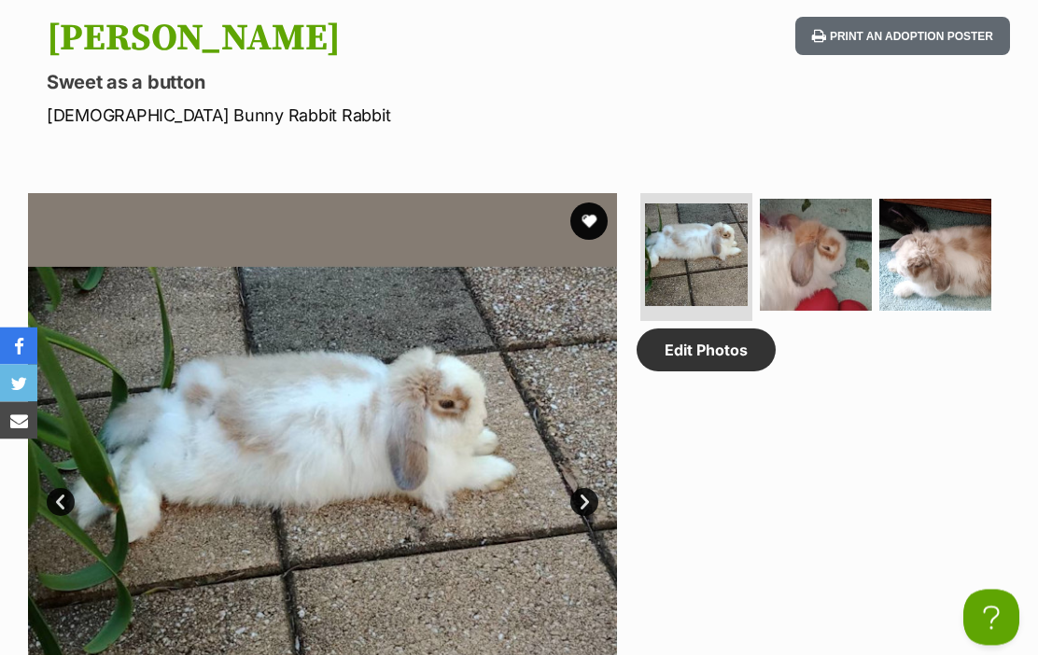
scroll to position [796, 0]
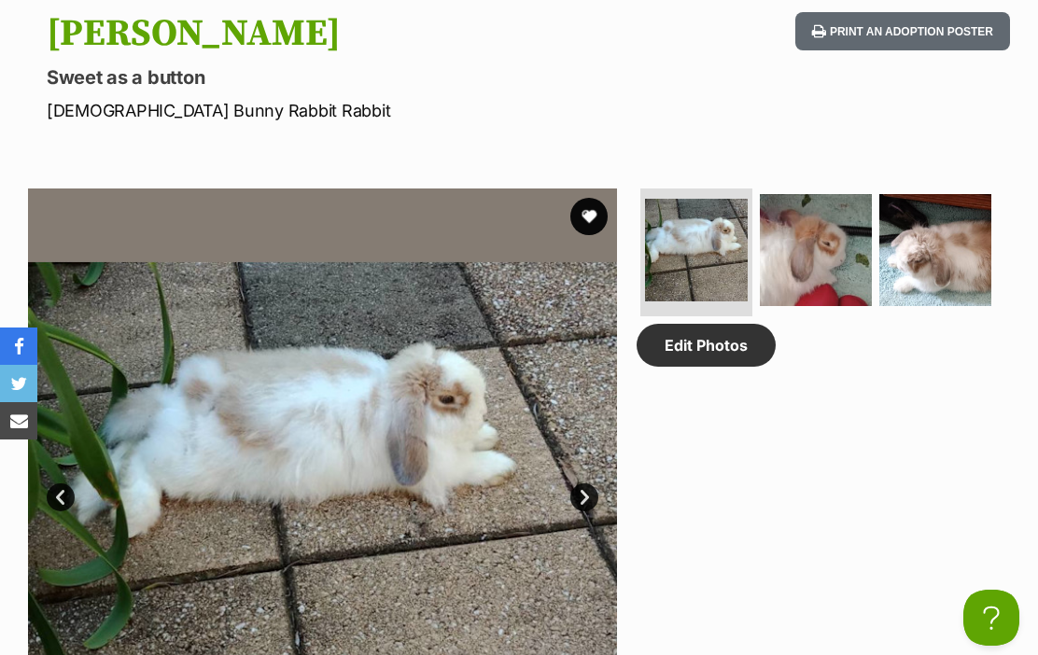
click at [591, 484] on link "Next" at bounding box center [584, 498] width 28 height 28
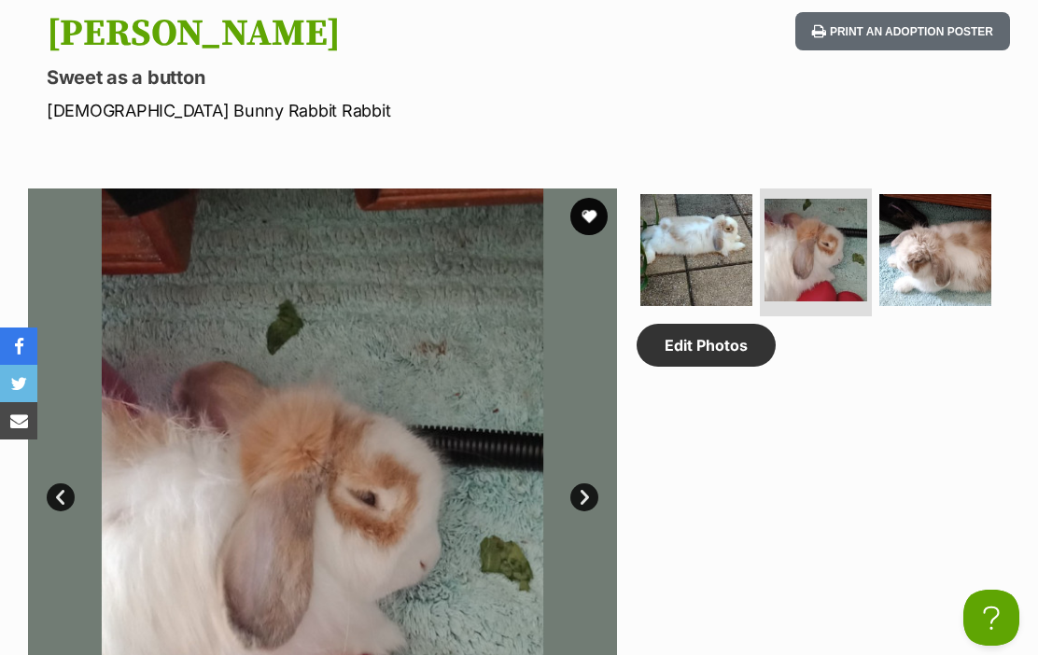
click at [592, 484] on link "Next" at bounding box center [584, 498] width 28 height 28
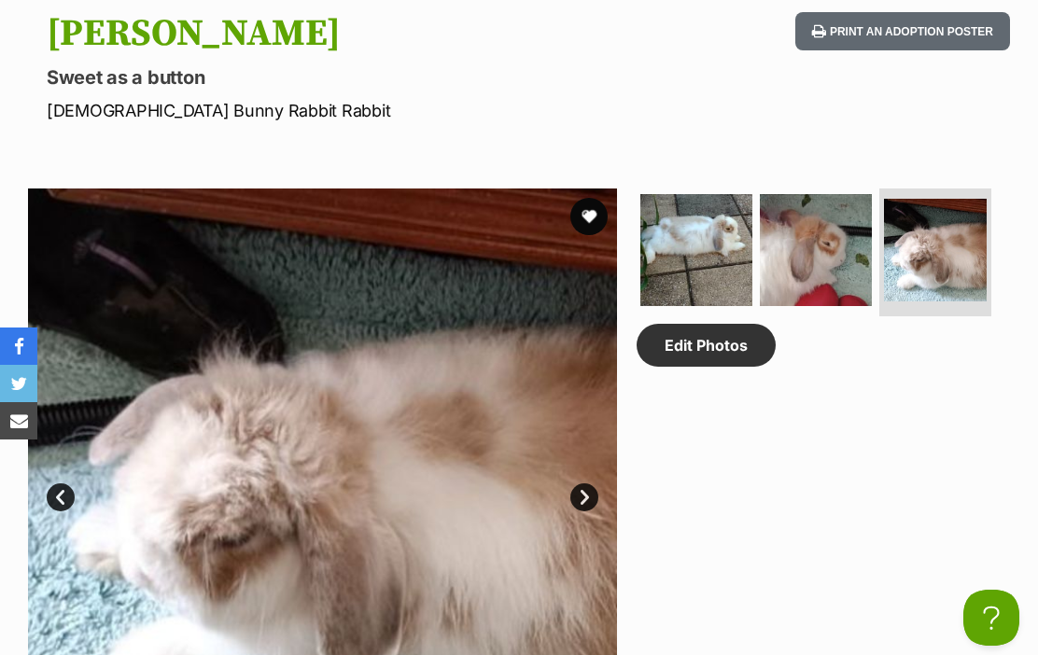
click at [57, 490] on link "Prev" at bounding box center [61, 498] width 28 height 28
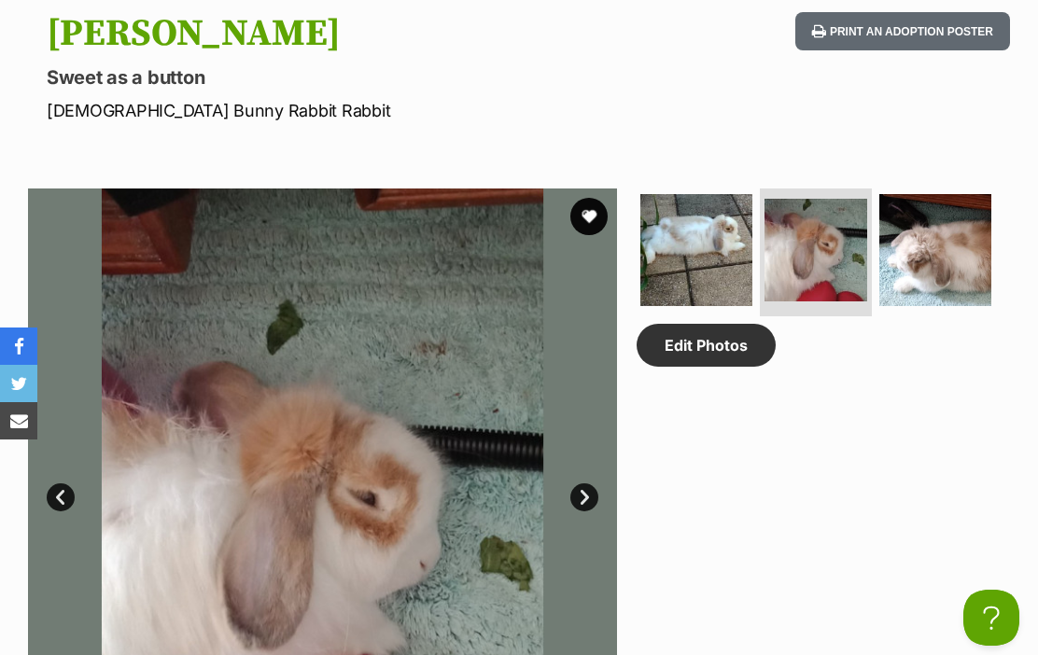
click at [74, 492] on link "Prev" at bounding box center [61, 498] width 28 height 28
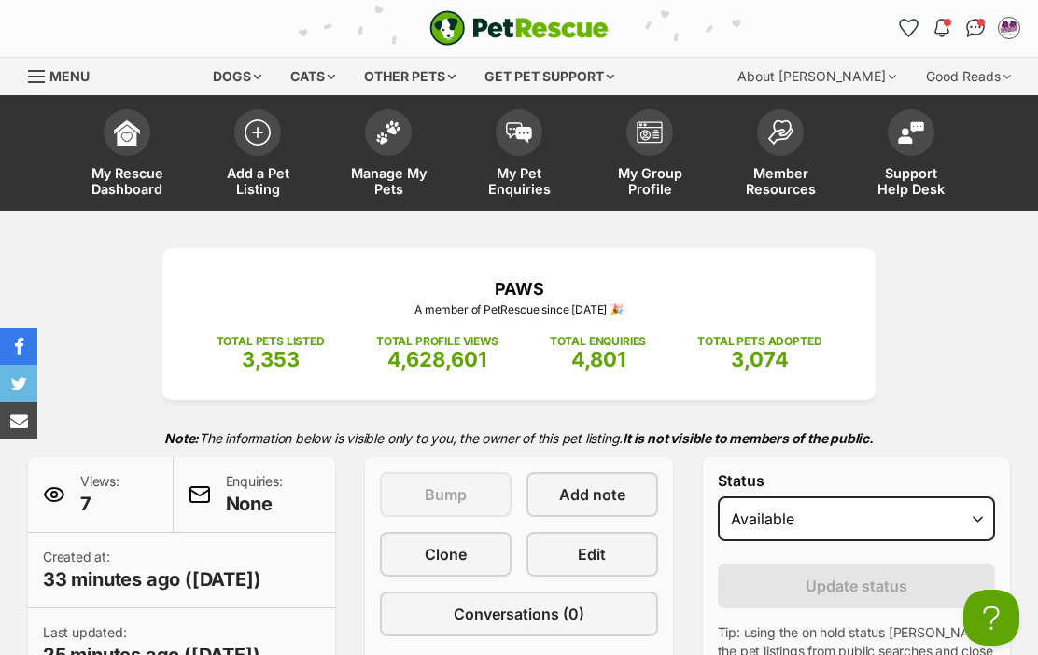
scroll to position [0, 0]
